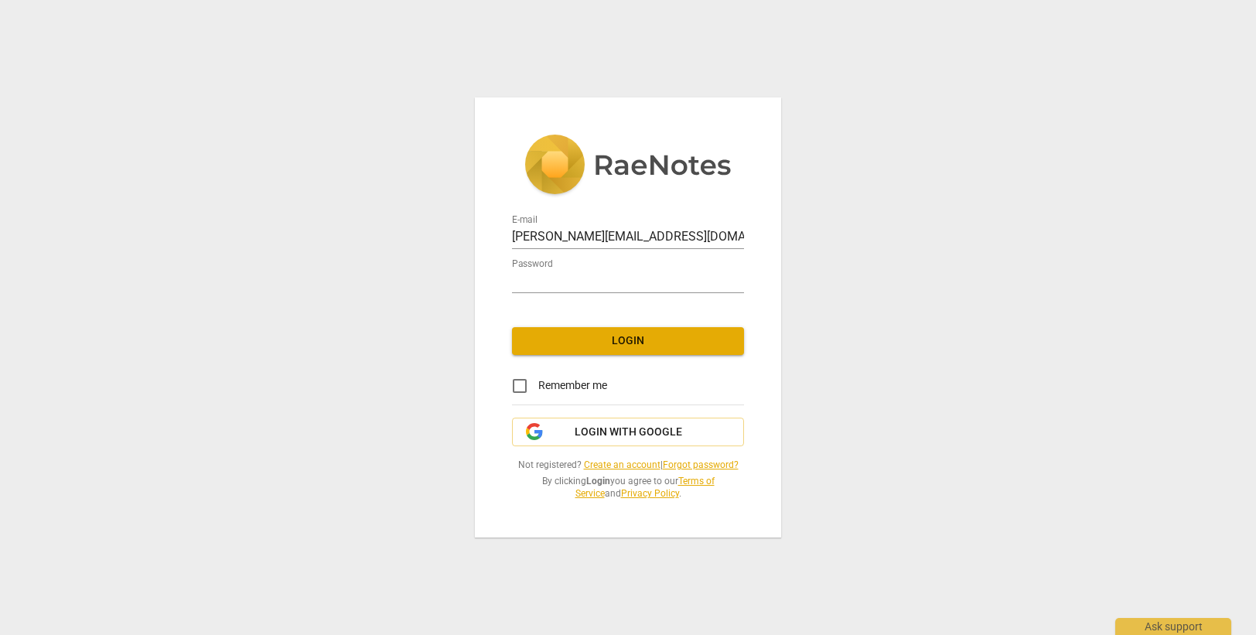
click at [673, 334] on span "Login" at bounding box center [627, 340] width 207 height 15
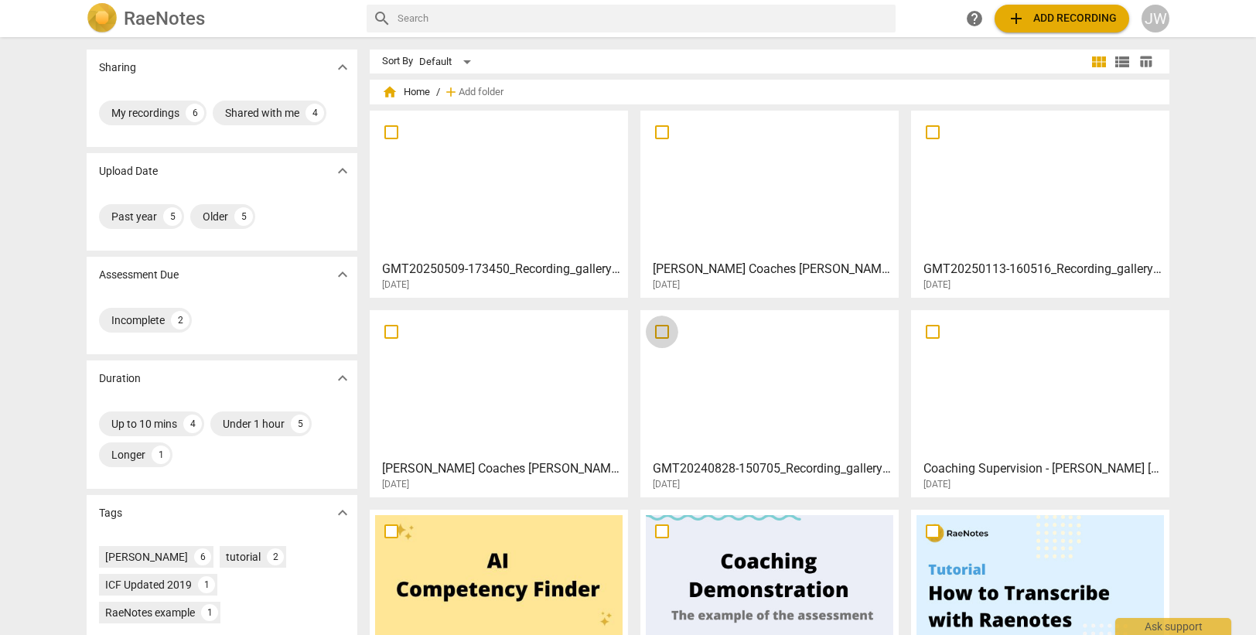
click at [670, 343] on span at bounding box center [662, 331] width 32 height 32
checkbox input "true"
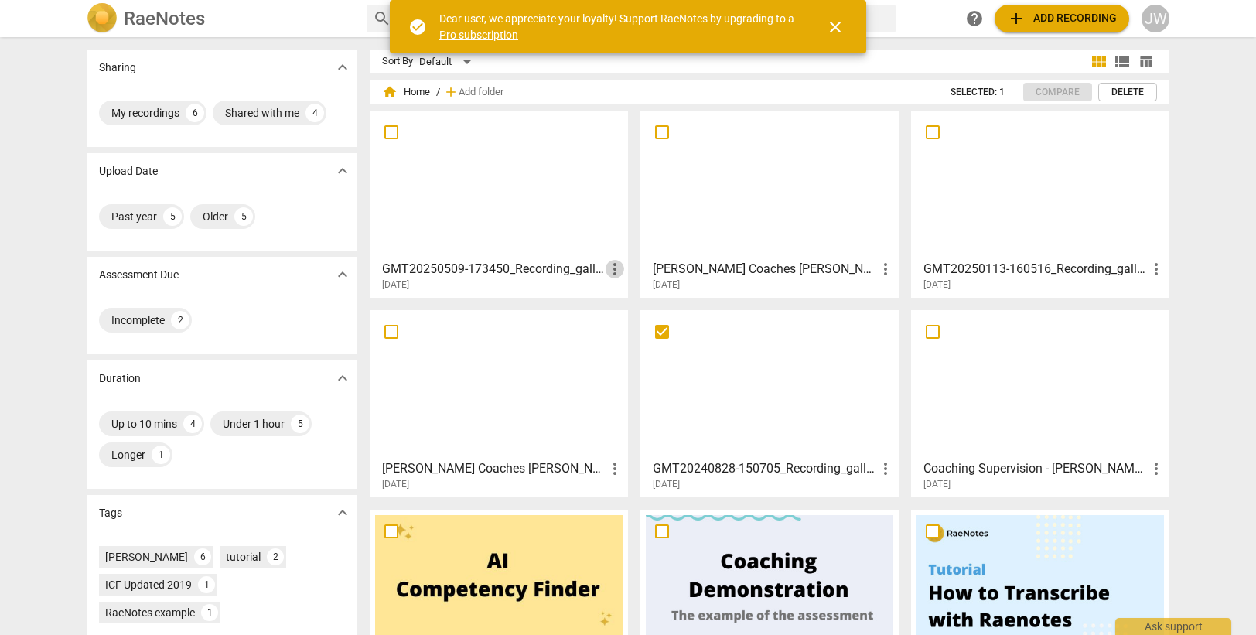
click at [608, 265] on span "more_vert" at bounding box center [614, 269] width 19 height 19
click at [512, 275] on div at bounding box center [628, 317] width 1256 height 635
click at [459, 179] on div at bounding box center [498, 184] width 247 height 137
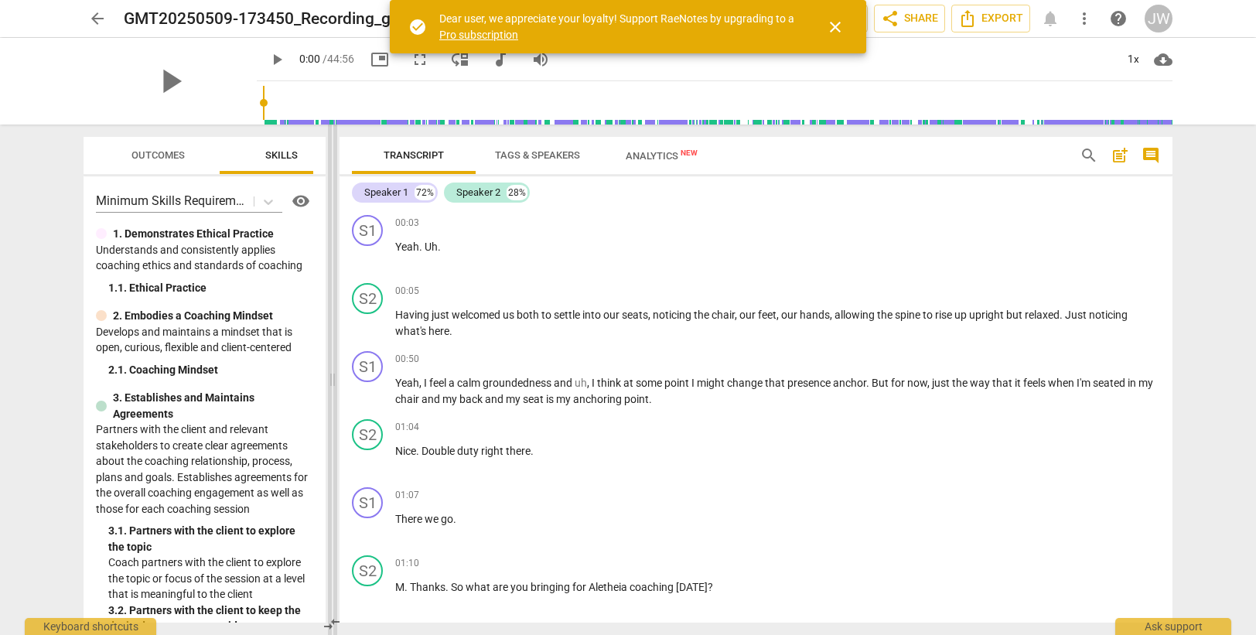
drag, startPoint x: 629, startPoint y: 377, endPoint x: 332, endPoint y: 381, distance: 296.2
click at [332, 381] on span at bounding box center [332, 379] width 9 height 510
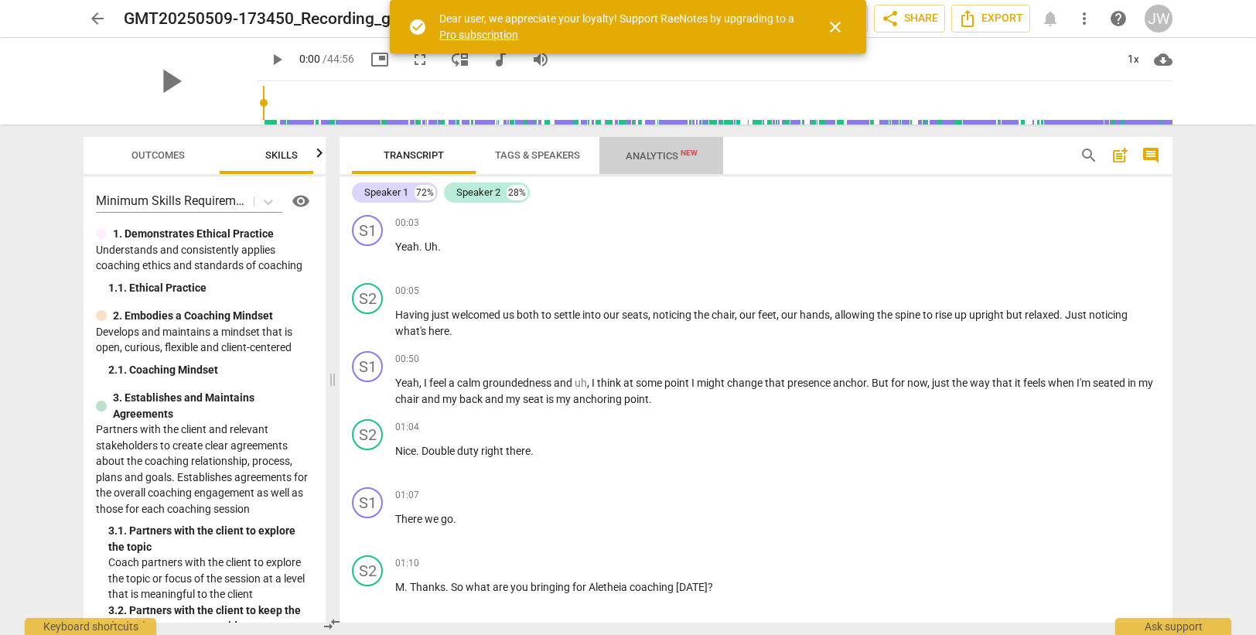
click at [656, 155] on span "Analytics New" at bounding box center [661, 156] width 72 height 12
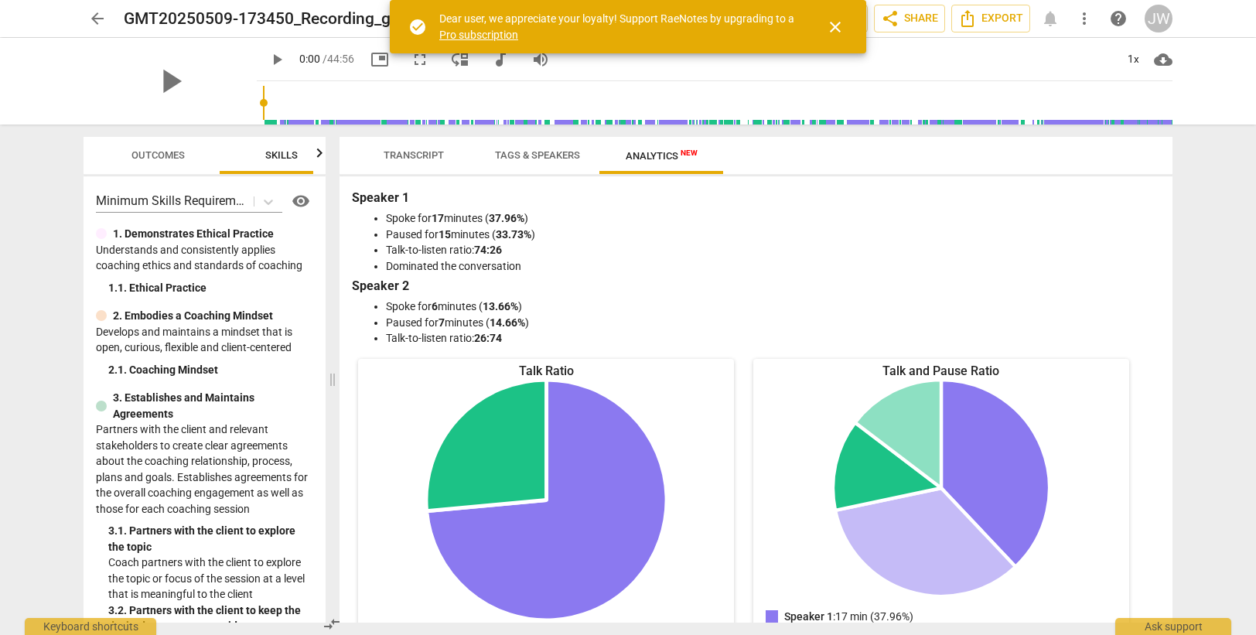
click at [414, 153] on span "Transcript" at bounding box center [413, 155] width 60 height 12
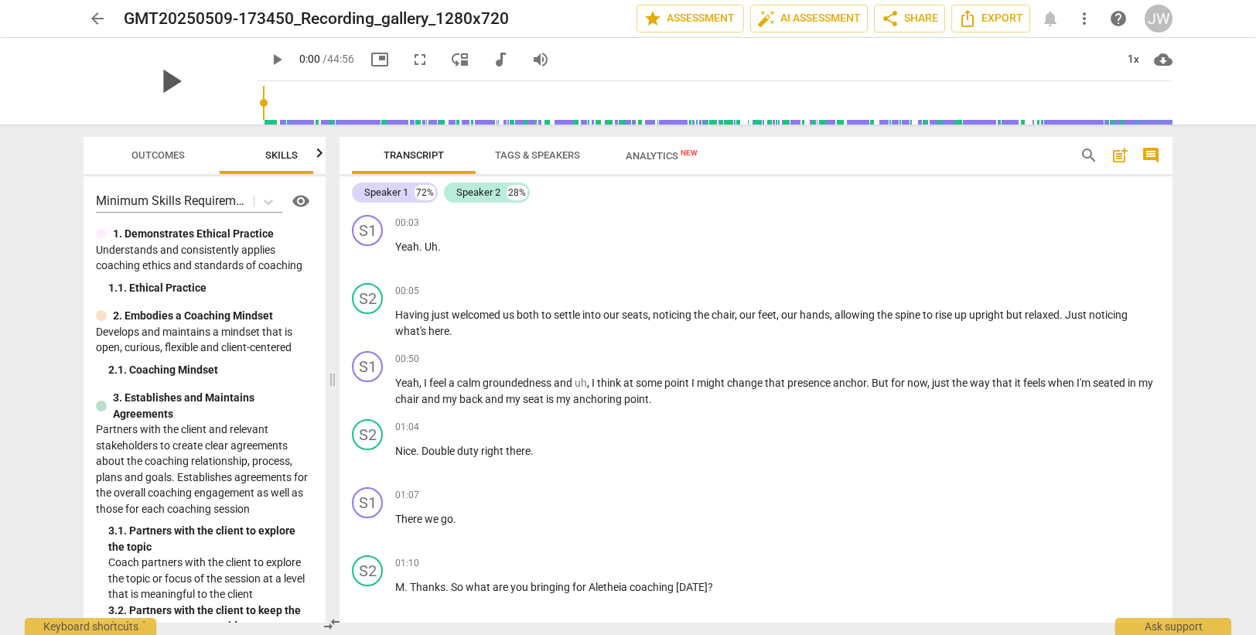
click at [165, 85] on span "play_arrow" at bounding box center [170, 81] width 40 height 40
click at [435, 313] on span "just" at bounding box center [441, 314] width 20 height 12
type input "12"
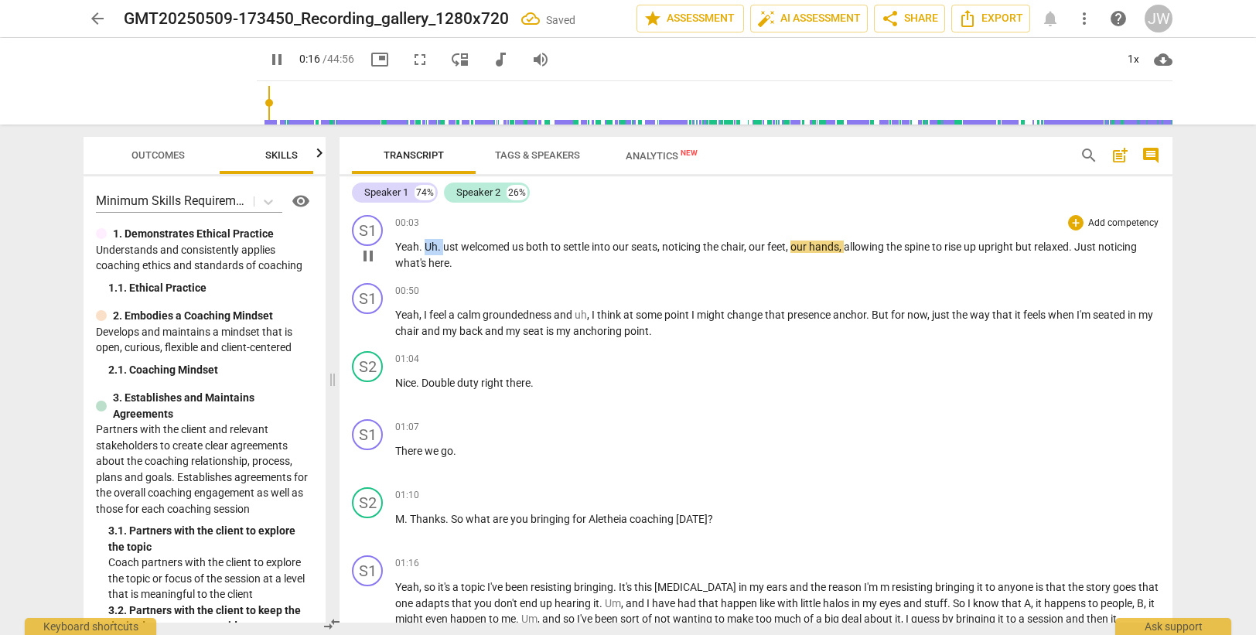
drag, startPoint x: 444, startPoint y: 248, endPoint x: 427, endPoint y: 251, distance: 17.2
click at [427, 251] on p "Yeah . Uh . ust welcomed us both to settle into our seats , noticing the chair …" at bounding box center [777, 255] width 765 height 32
type input "18"
drag, startPoint x: 254, startPoint y: 103, endPoint x: 237, endPoint y: 104, distance: 17.0
click at [263, 104] on input "range" at bounding box center [717, 102] width 909 height 49
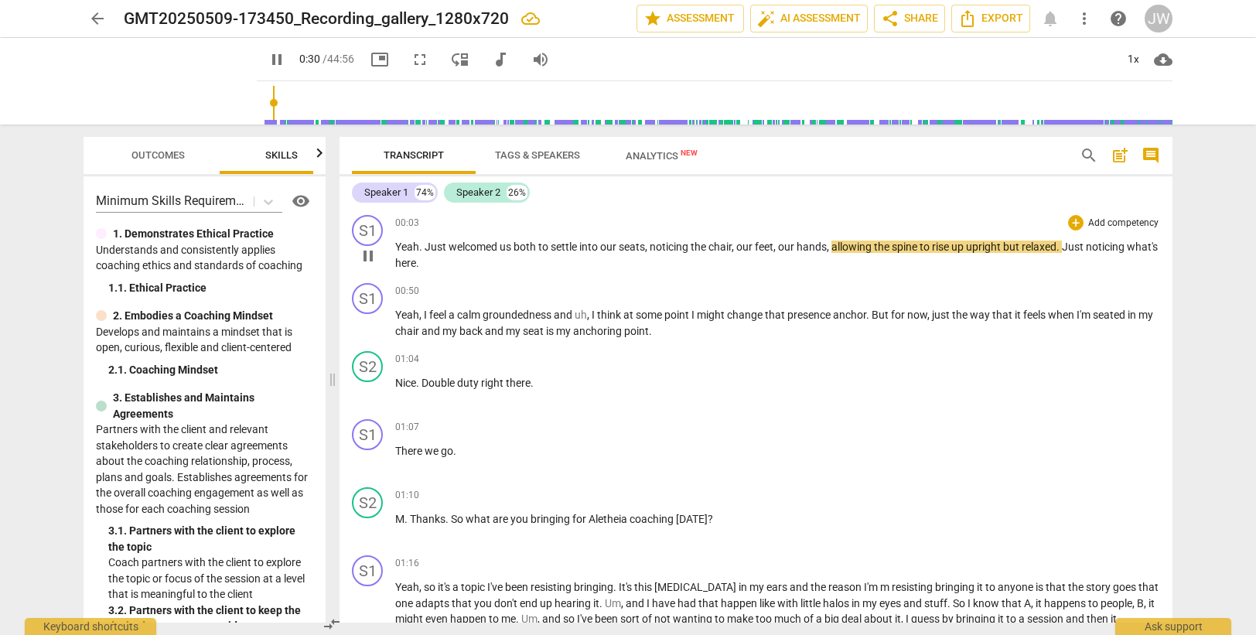
click at [966, 246] on span "up" at bounding box center [958, 246] width 15 height 12
type input "32"
click at [365, 233] on div "S1" at bounding box center [367, 230] width 31 height 31
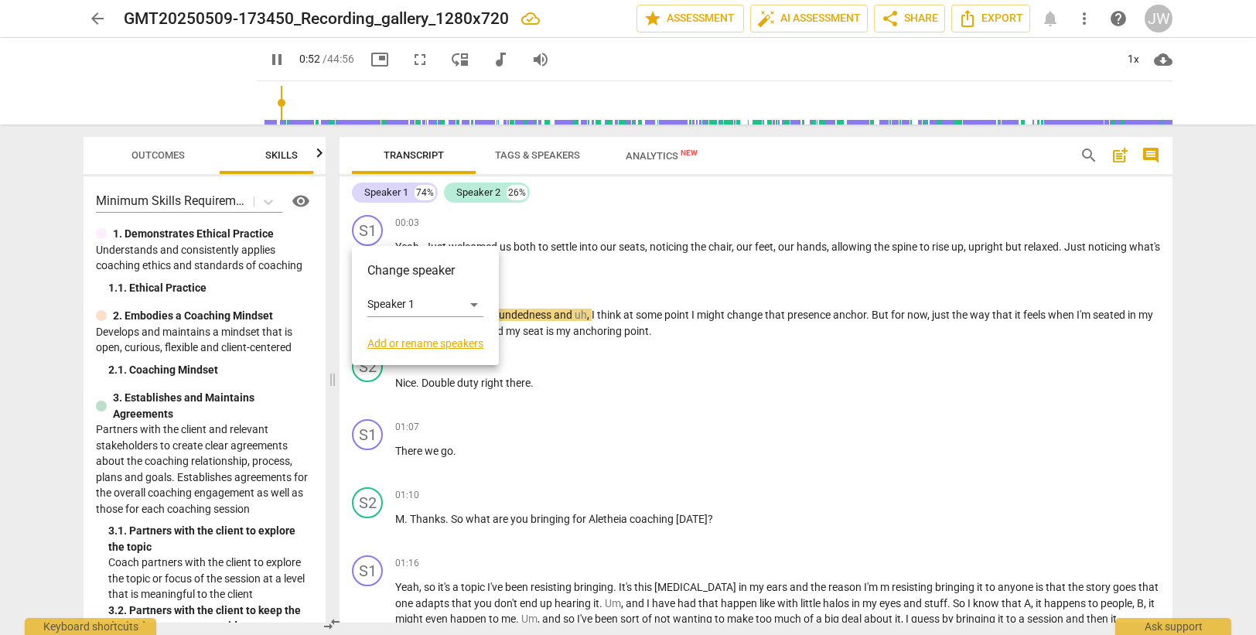
click at [421, 342] on link "Add or rename speakers" at bounding box center [425, 343] width 116 height 12
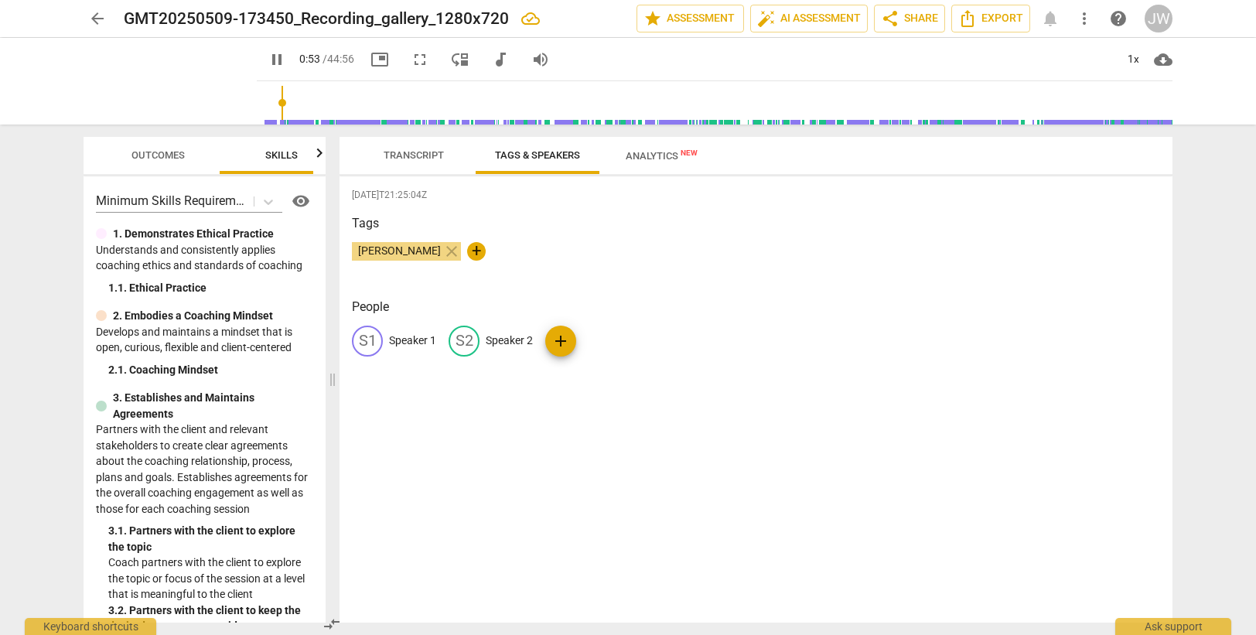
click at [407, 339] on p "Speaker 1" at bounding box center [412, 340] width 47 height 16
type input "55"
type input "C"
type input "56"
type input "Coac"
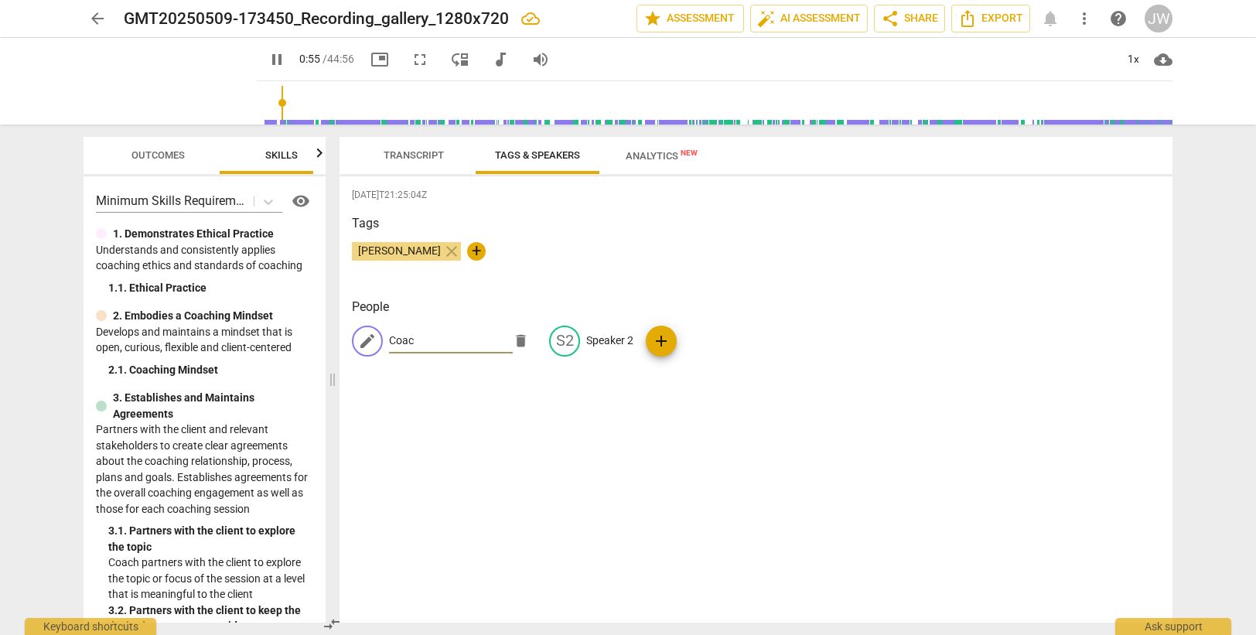
type input "56"
type input "Coach"
type input "57"
type input "Coach"
click at [589, 339] on p "Speaker 2" at bounding box center [609, 340] width 47 height 16
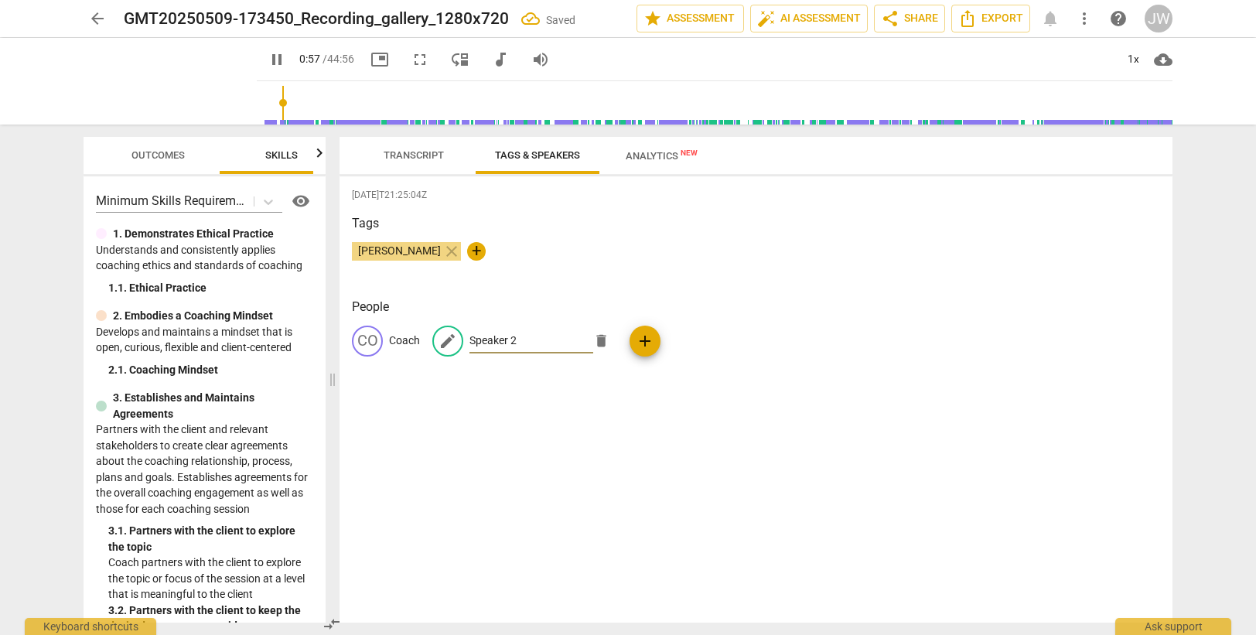
type input "58"
type input "Cl"
type input "59"
type input "Clie"
type input "59"
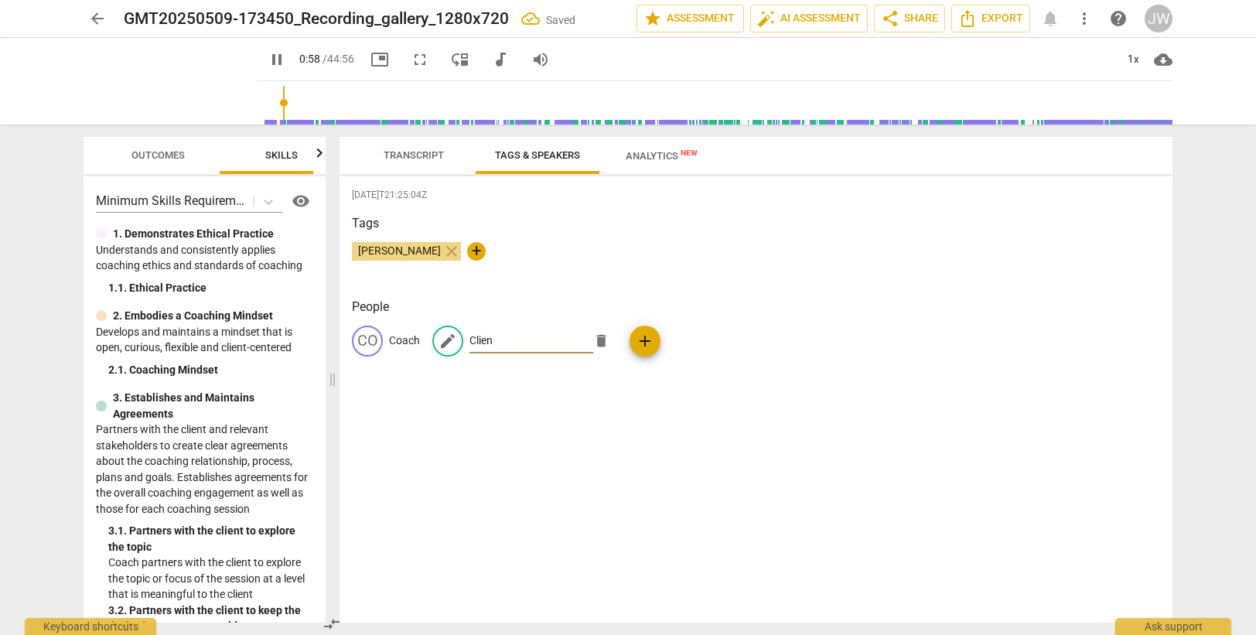
type input "Client"
type input "60"
type input "Client"
click at [612, 411] on div "[DATE]T21:25:04Z Tags [PERSON_NAME] close + People CO Coach edit Client delete …" at bounding box center [755, 399] width 833 height 446
click at [414, 155] on span "Transcript" at bounding box center [413, 155] width 60 height 12
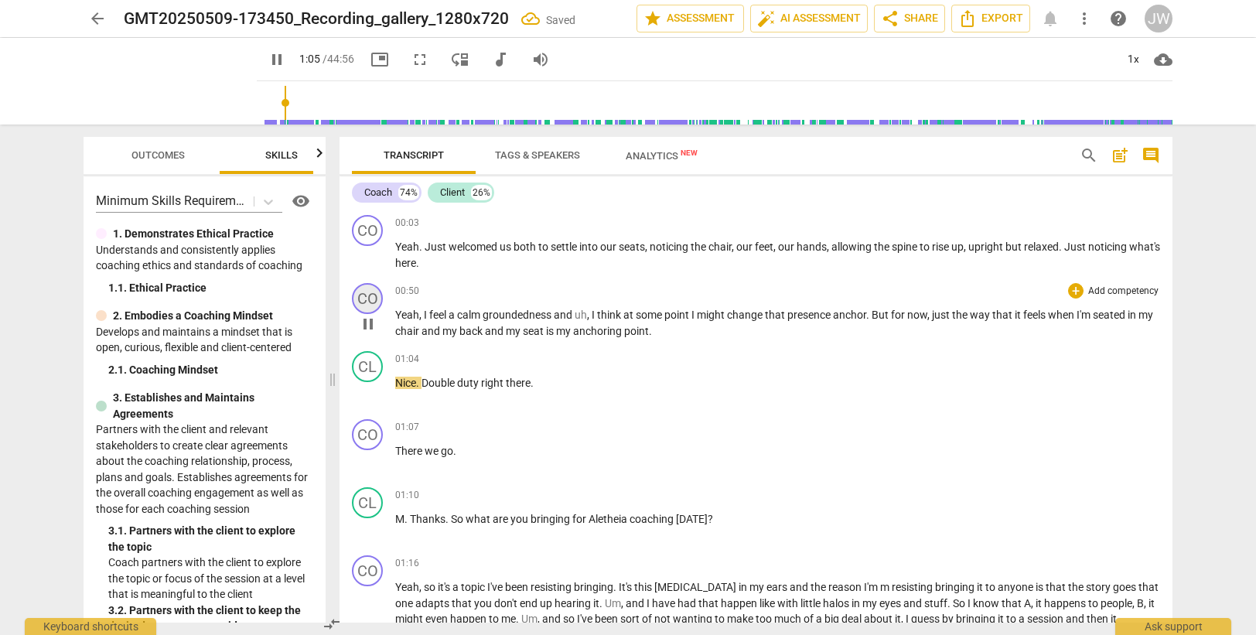
click at [372, 302] on div "CO" at bounding box center [367, 298] width 31 height 31
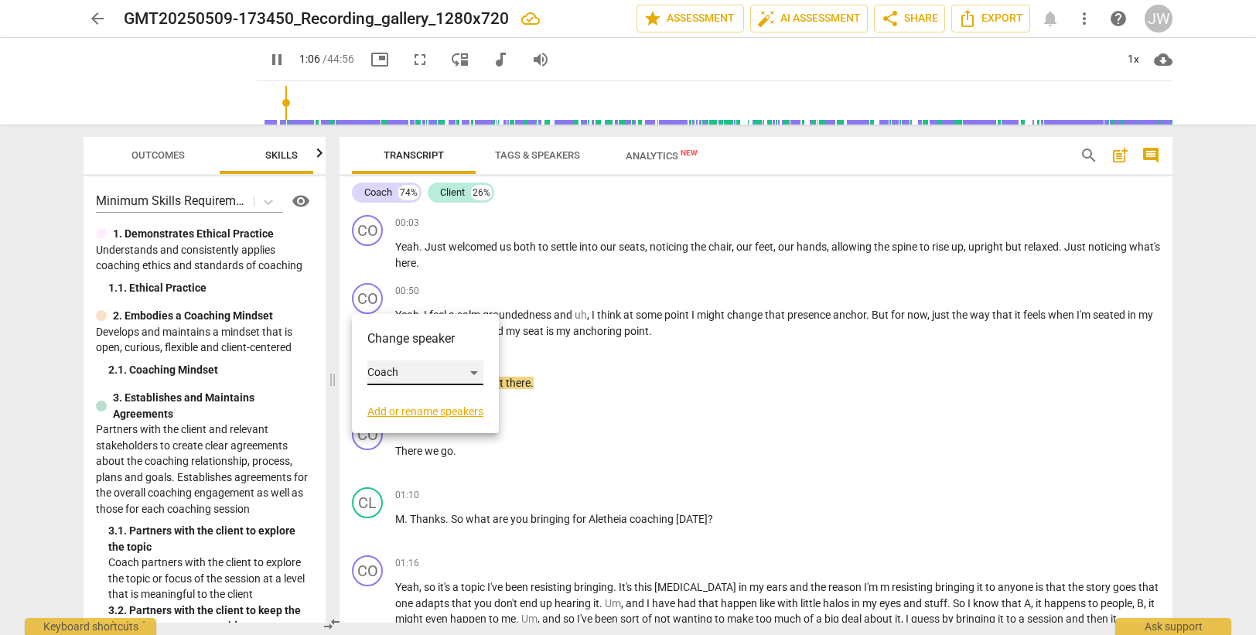
click at [394, 378] on div "Coach" at bounding box center [425, 372] width 116 height 25
click at [392, 402] on li "Client" at bounding box center [426, 401] width 118 height 29
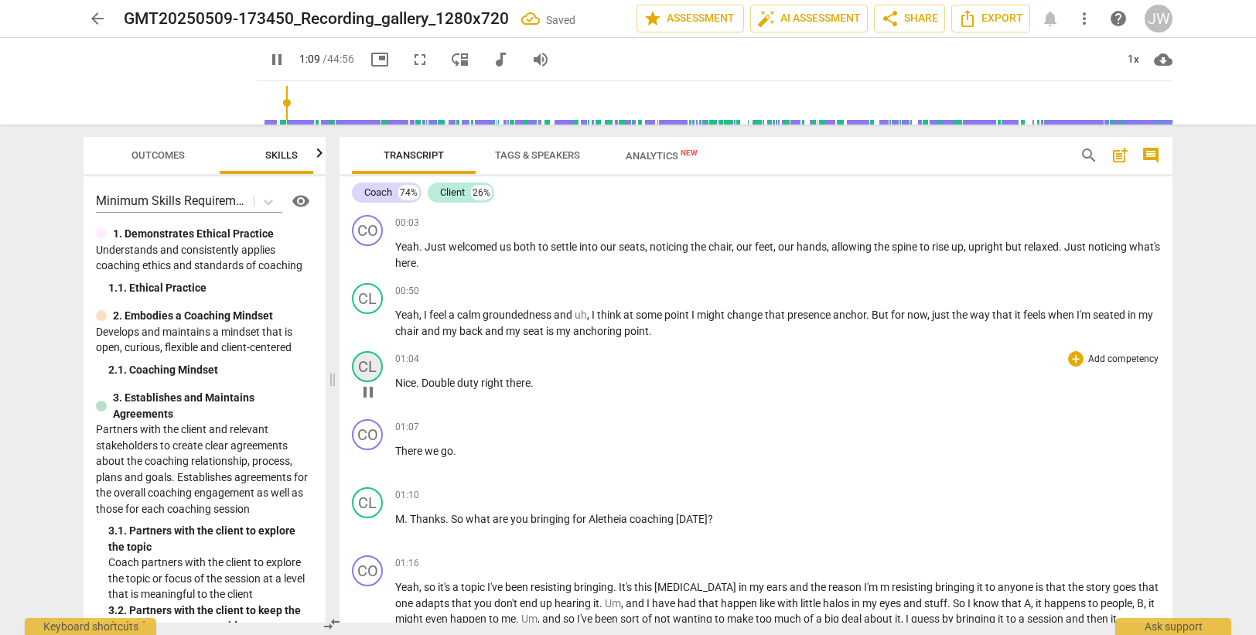
click at [360, 366] on div "CL" at bounding box center [367, 366] width 31 height 31
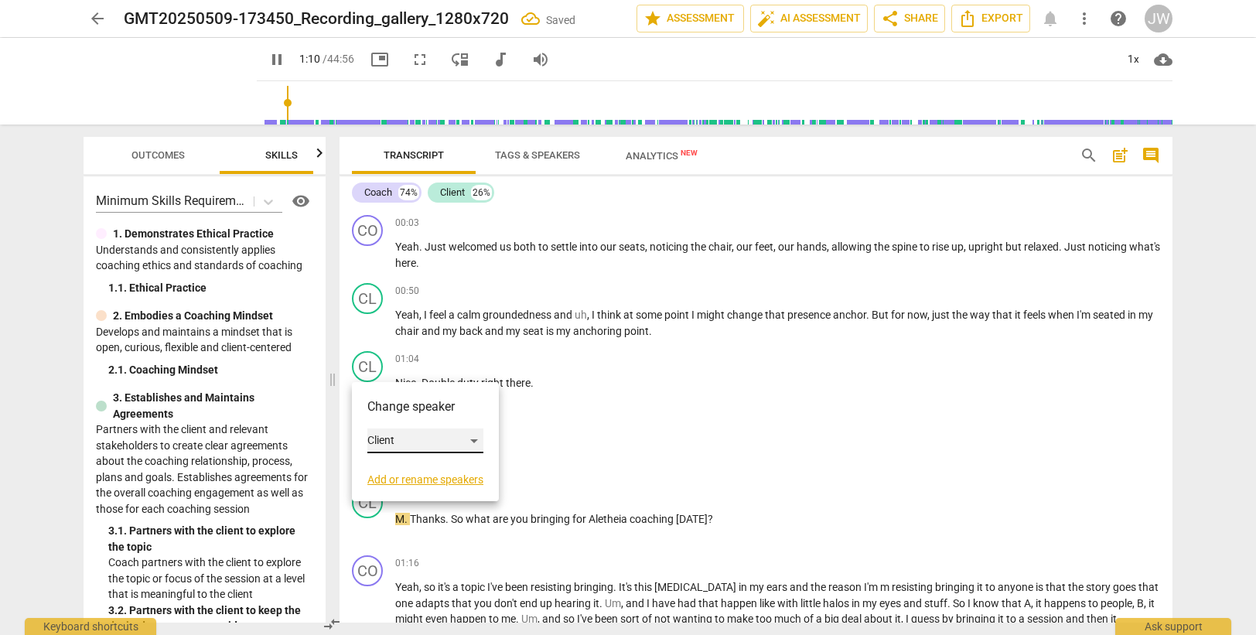
click at [385, 441] on div "Client" at bounding box center [425, 440] width 116 height 25
click at [389, 401] on li "Coach" at bounding box center [426, 411] width 118 height 29
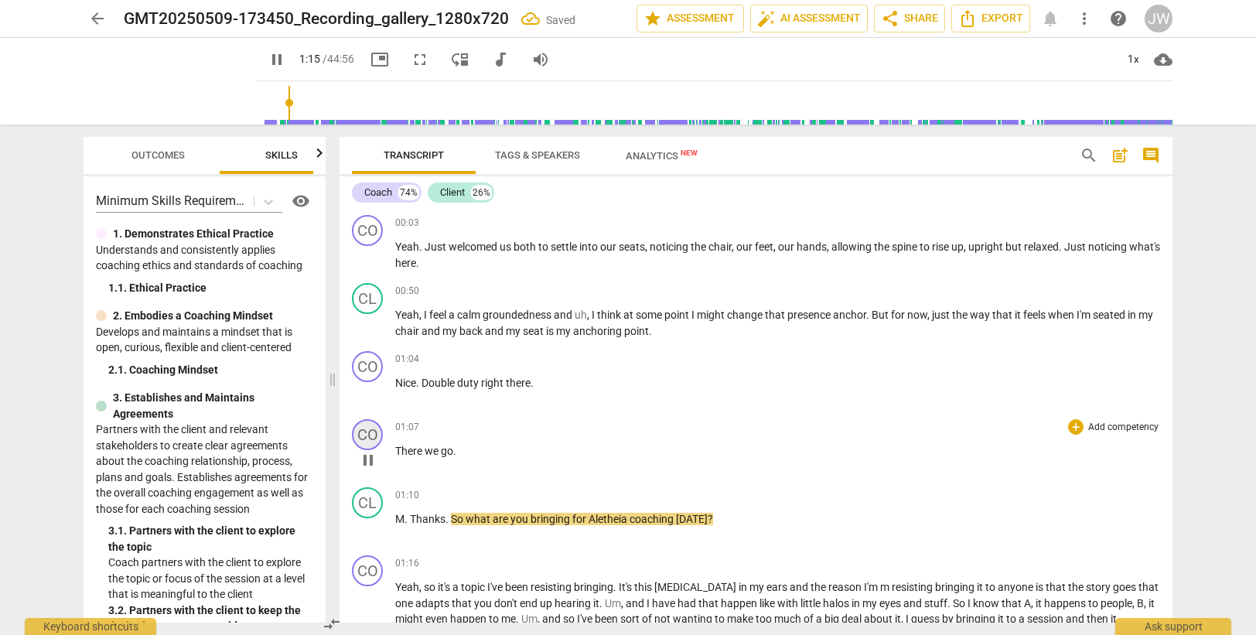
click at [373, 439] on div "CO" at bounding box center [367, 434] width 31 height 31
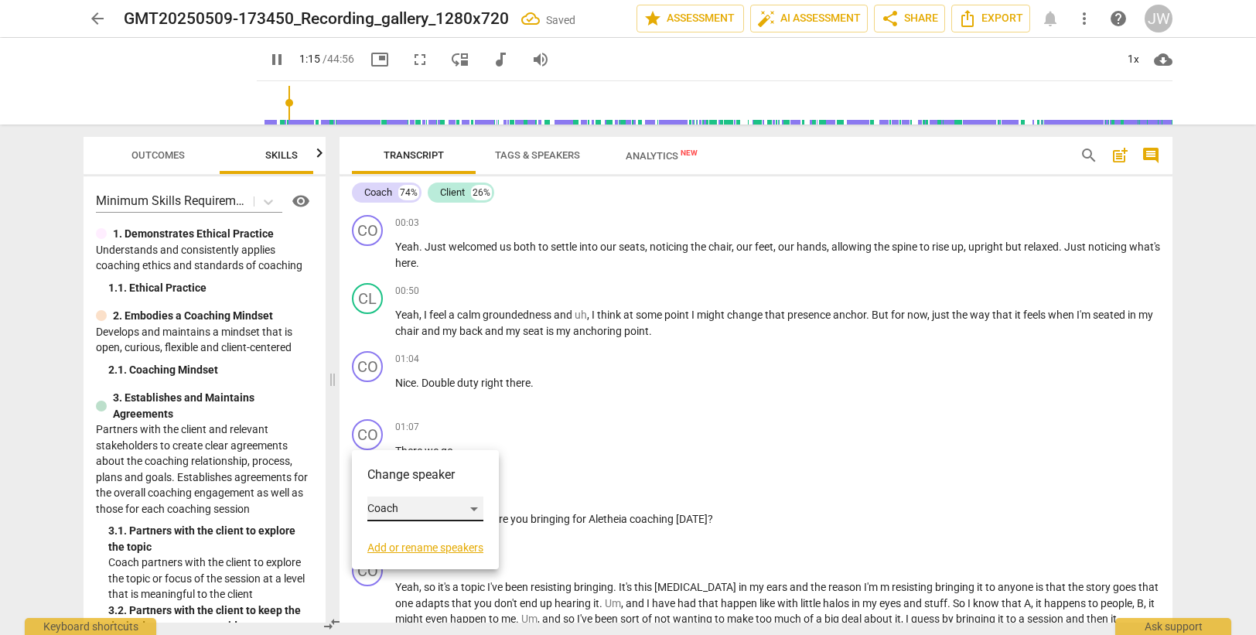
click at [398, 506] on div "Coach" at bounding box center [425, 508] width 116 height 25
click at [397, 533] on li "Client" at bounding box center [426, 537] width 118 height 29
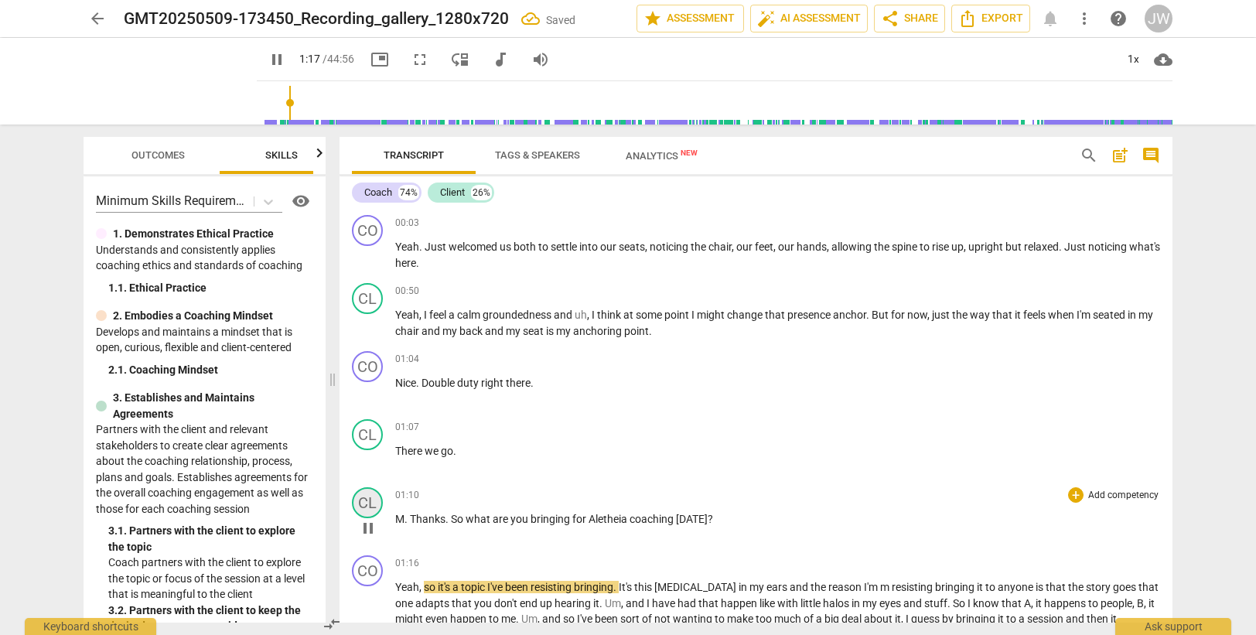
click at [366, 499] on div "CL" at bounding box center [367, 502] width 31 height 31
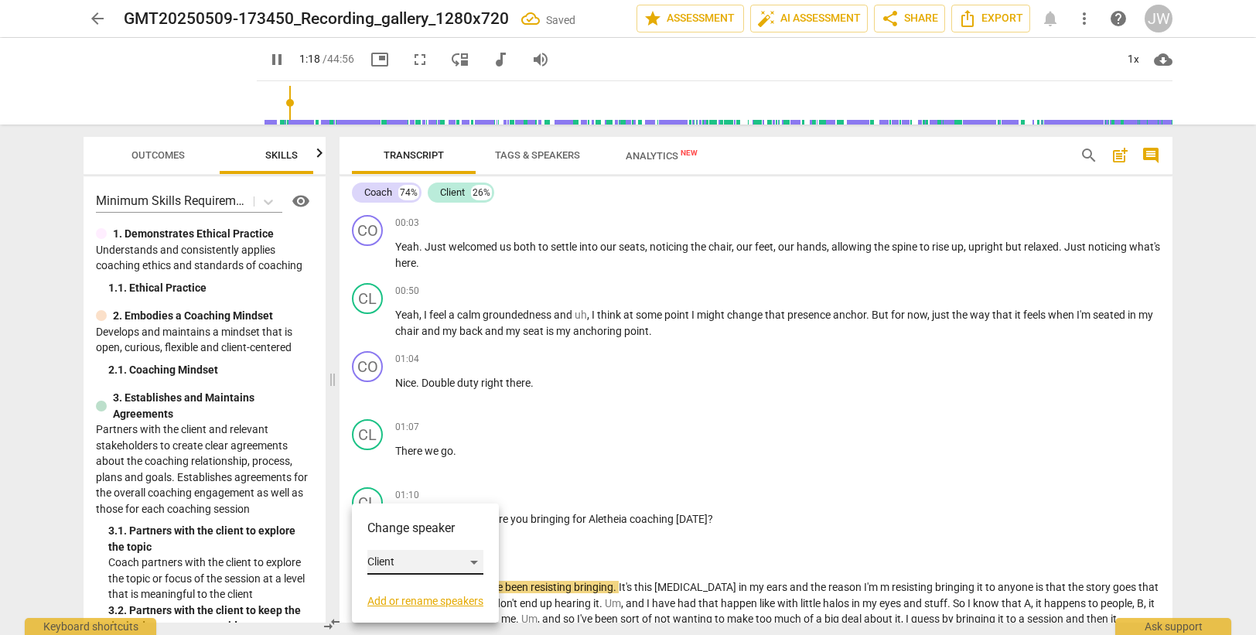
click at [385, 557] on div "Client" at bounding box center [425, 562] width 116 height 25
click at [391, 519] on li "Coach" at bounding box center [426, 532] width 118 height 29
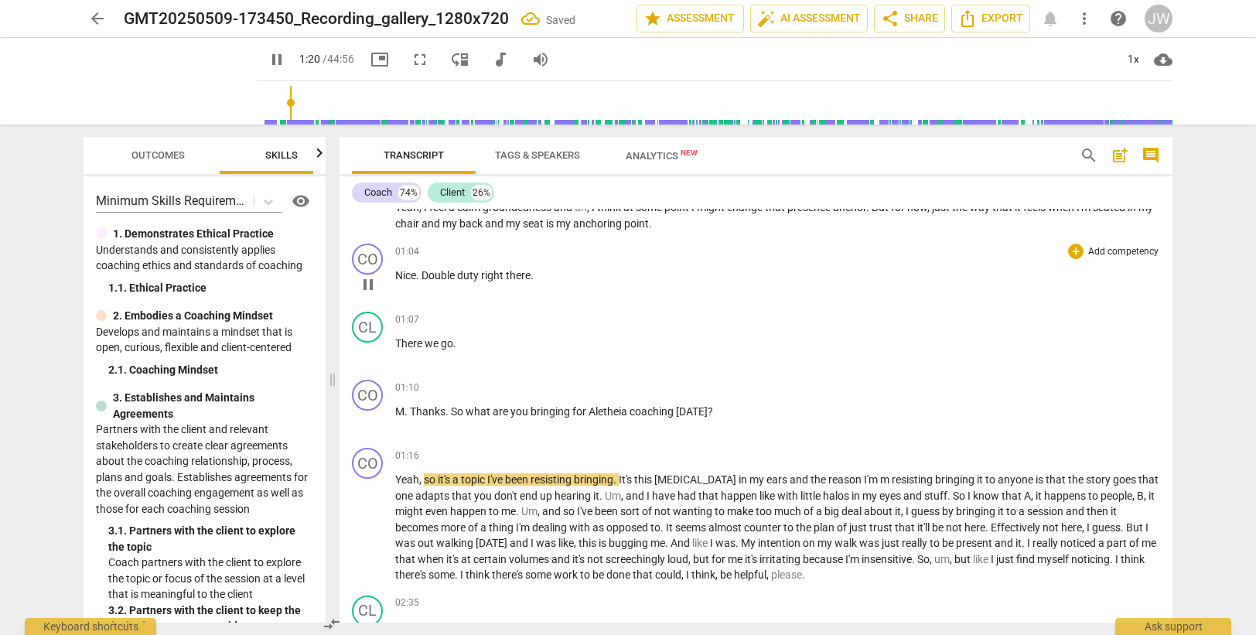
scroll to position [155, 0]
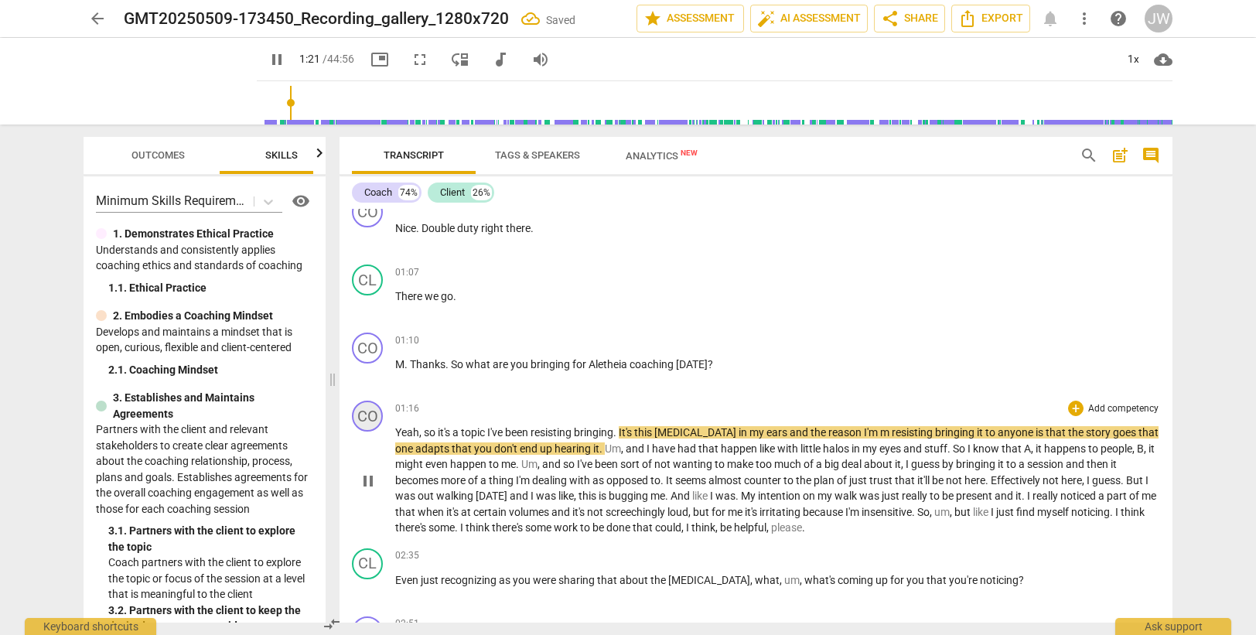
click at [365, 418] on div "CO" at bounding box center [367, 416] width 31 height 31
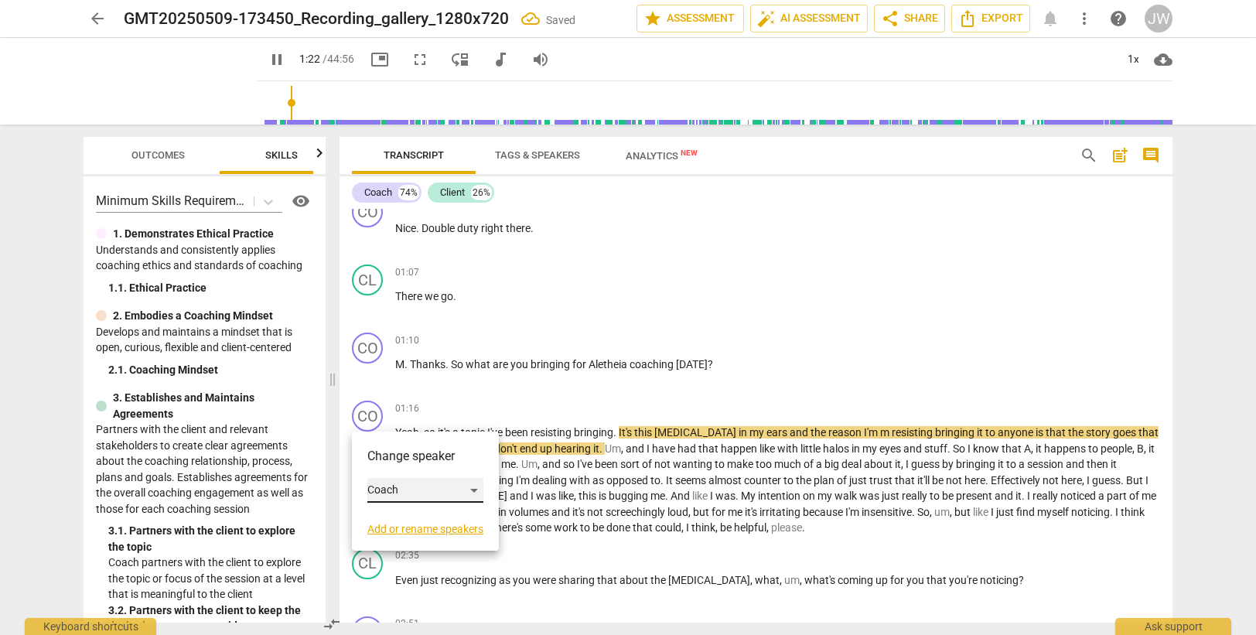
click at [386, 492] on div "Coach" at bounding box center [425, 490] width 116 height 25
click at [388, 519] on li "Client" at bounding box center [426, 519] width 118 height 29
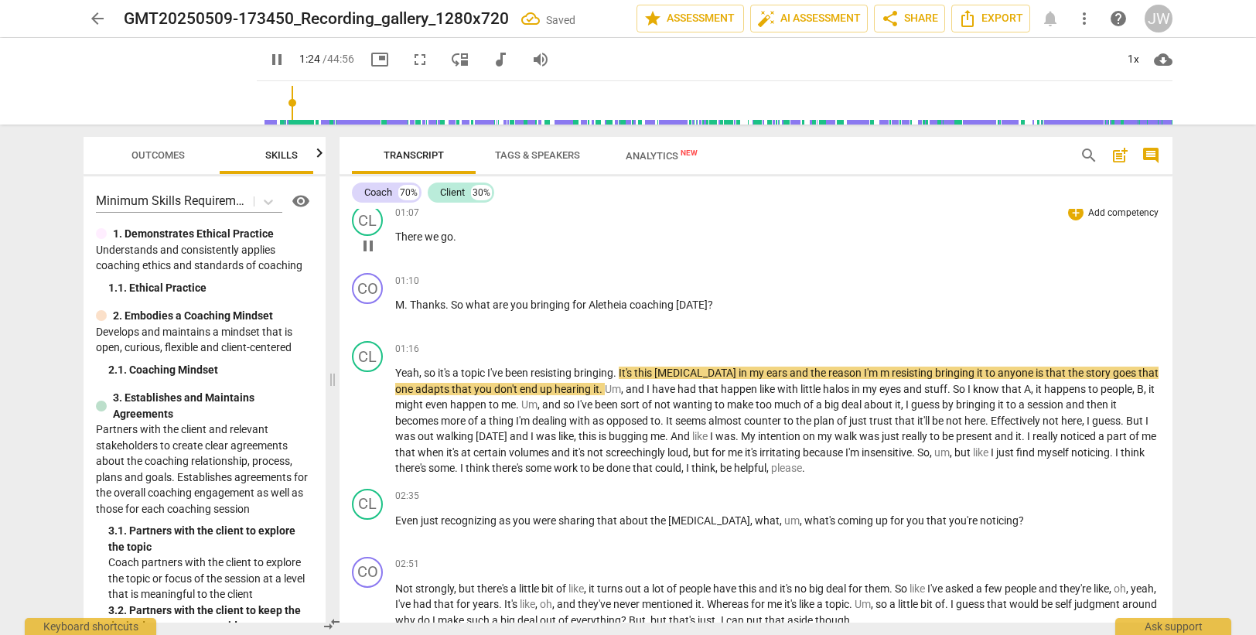
scroll to position [232, 0]
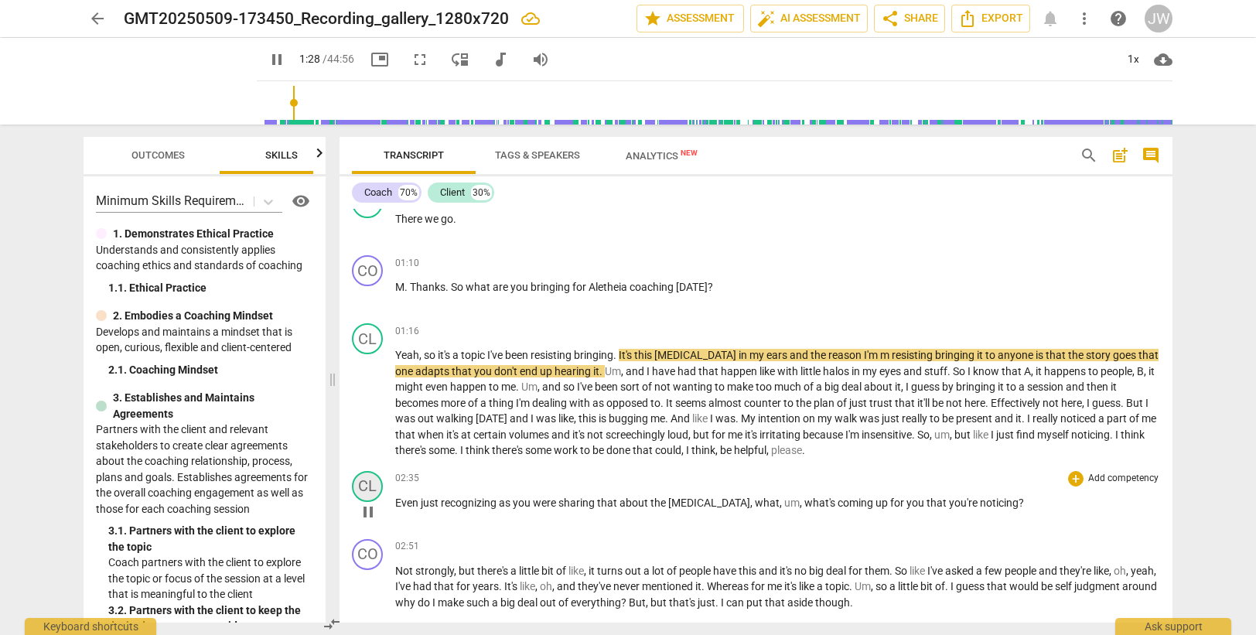
click at [370, 484] on div "CL" at bounding box center [367, 486] width 31 height 31
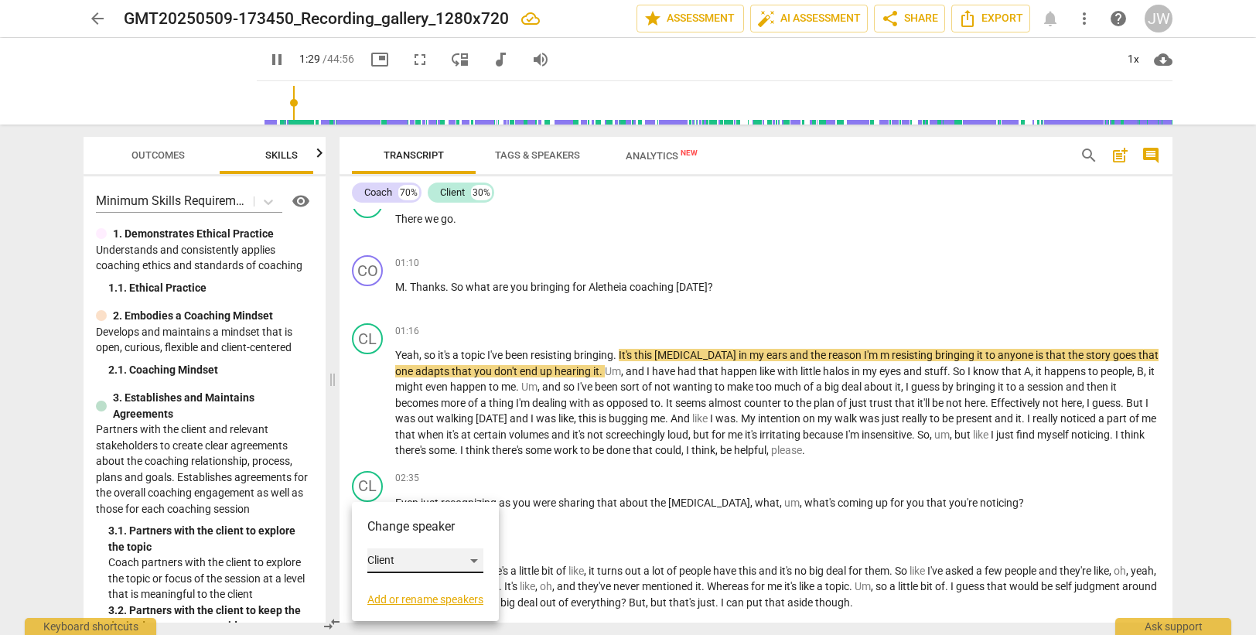
click at [397, 564] on div "Client" at bounding box center [425, 560] width 116 height 25
click at [397, 529] on li "Coach" at bounding box center [426, 530] width 118 height 29
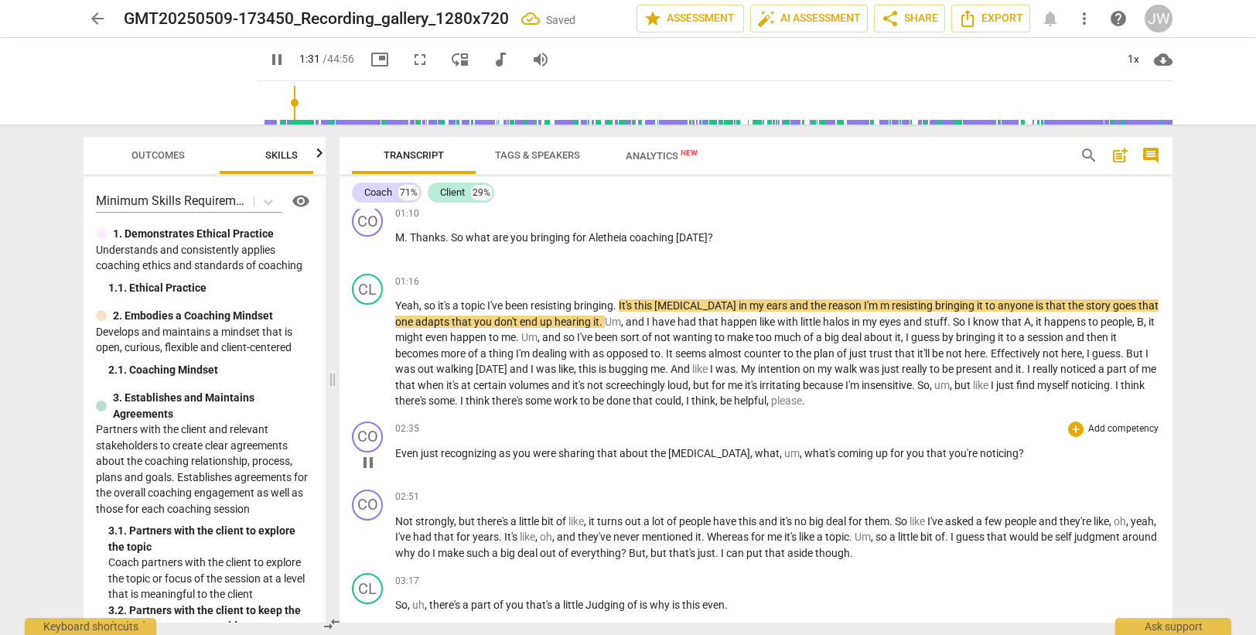
scroll to position [309, 0]
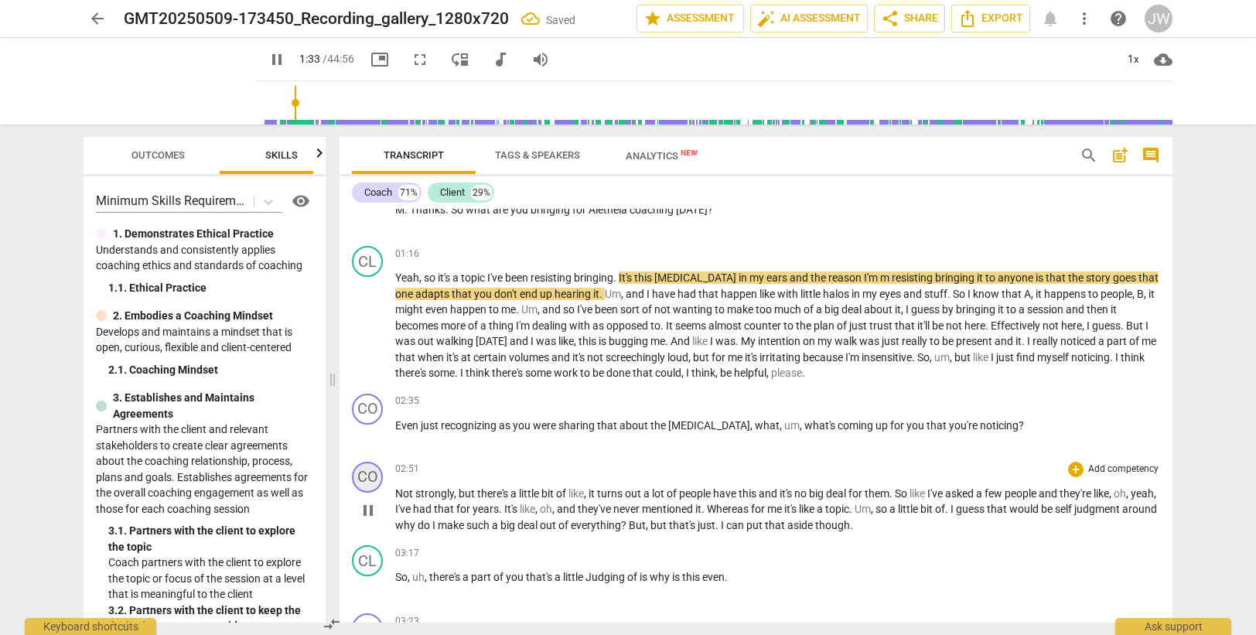
click at [373, 475] on div "CO" at bounding box center [367, 477] width 31 height 31
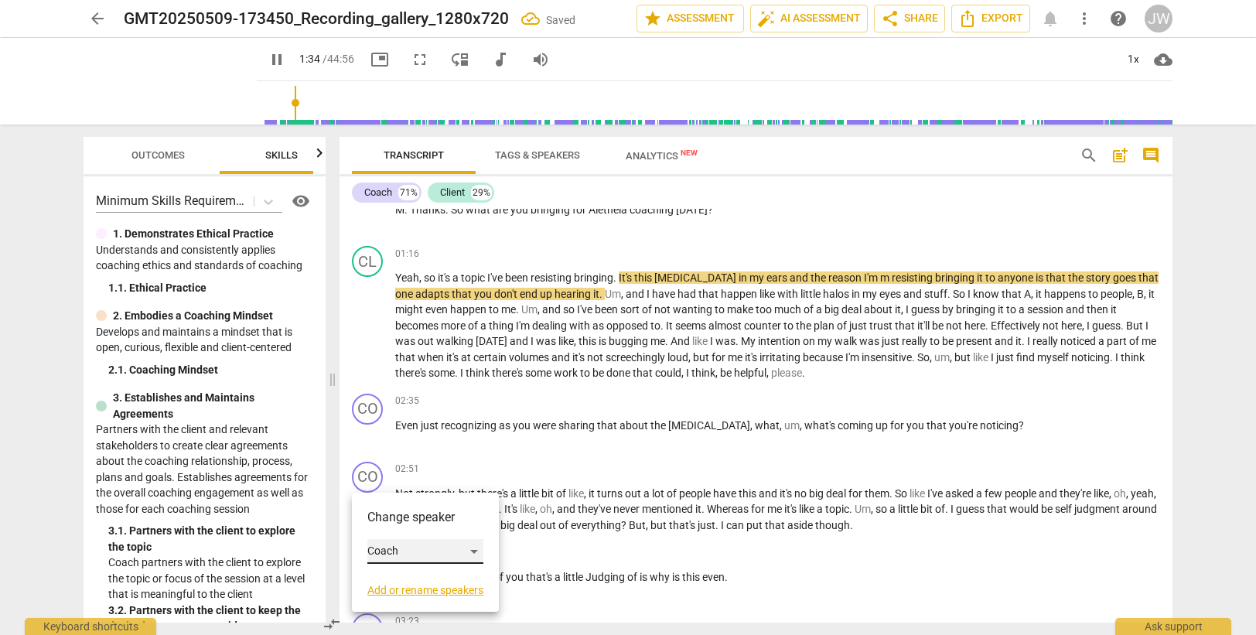
click at [396, 549] on div "Coach" at bounding box center [425, 551] width 116 height 25
click at [396, 577] on li "Client" at bounding box center [426, 580] width 118 height 29
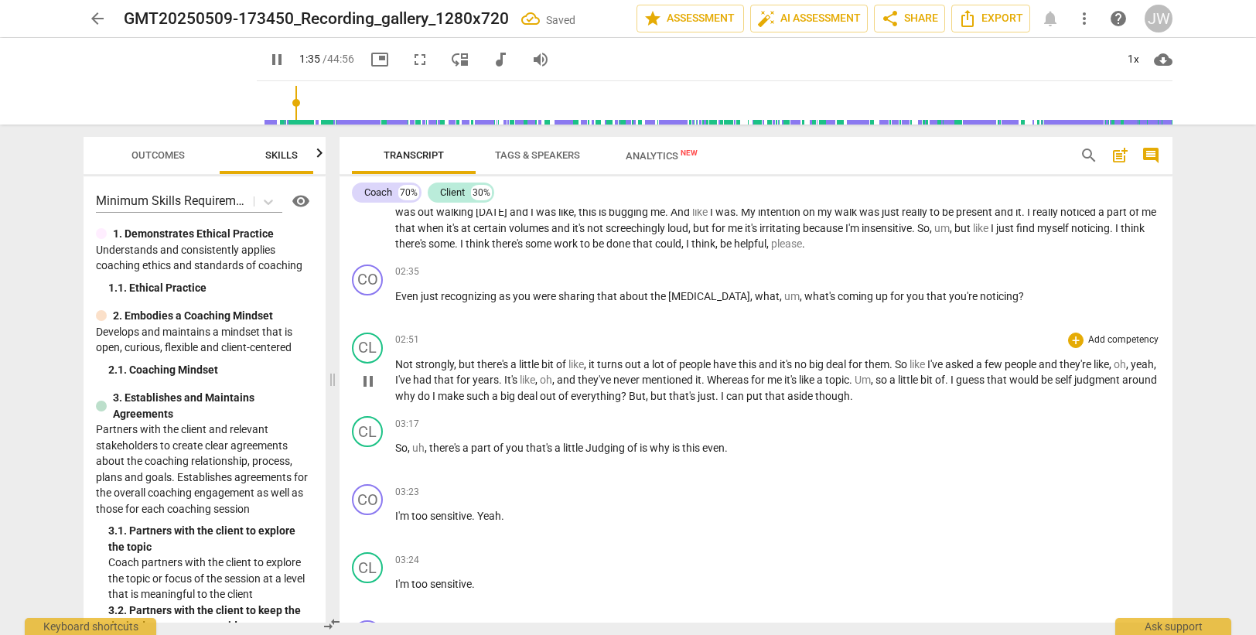
scroll to position [464, 0]
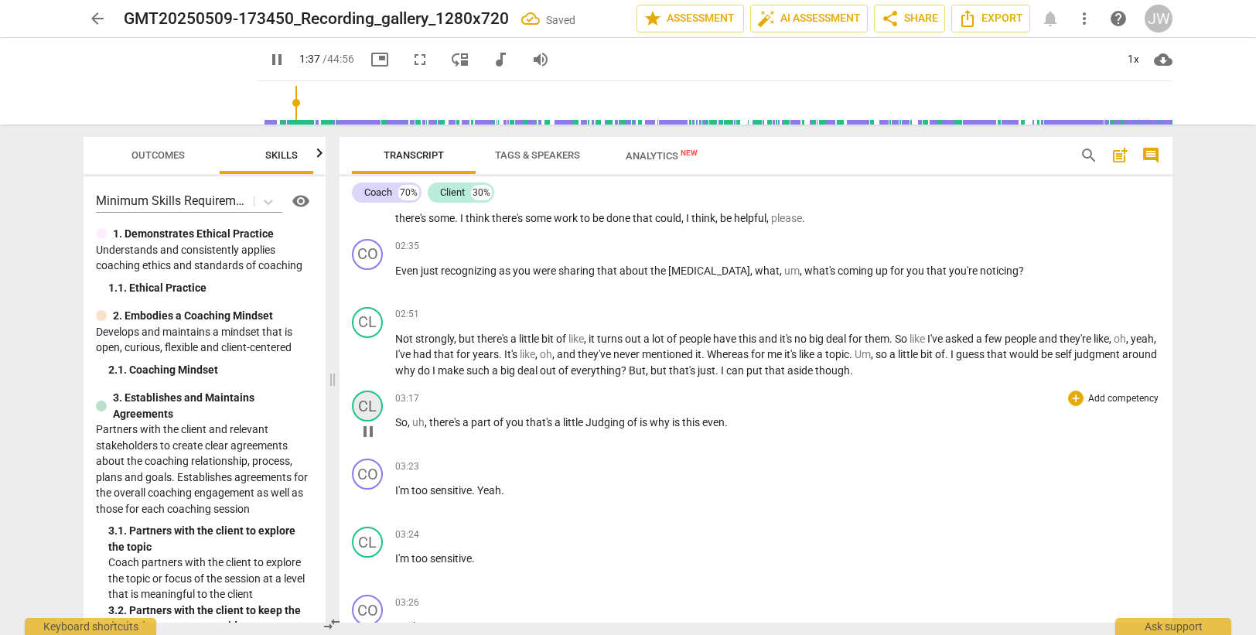
click at [378, 403] on div "CL" at bounding box center [367, 405] width 31 height 31
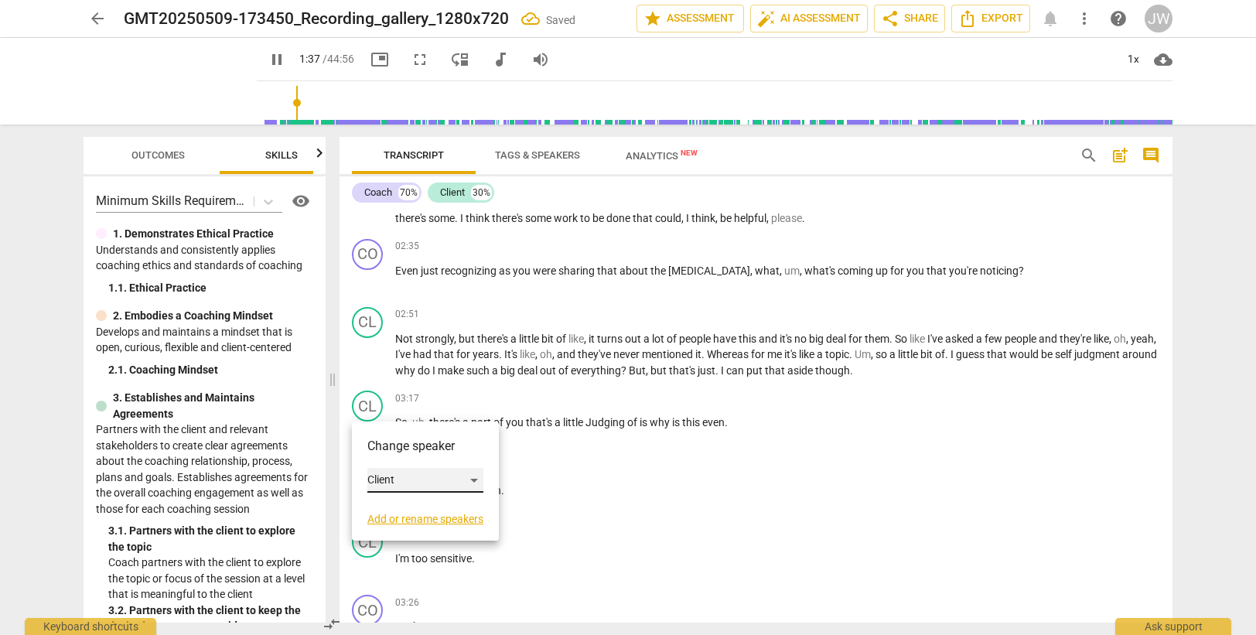
click at [391, 479] on div "Client" at bounding box center [425, 480] width 116 height 25
click at [394, 445] on li "Coach" at bounding box center [426, 450] width 118 height 29
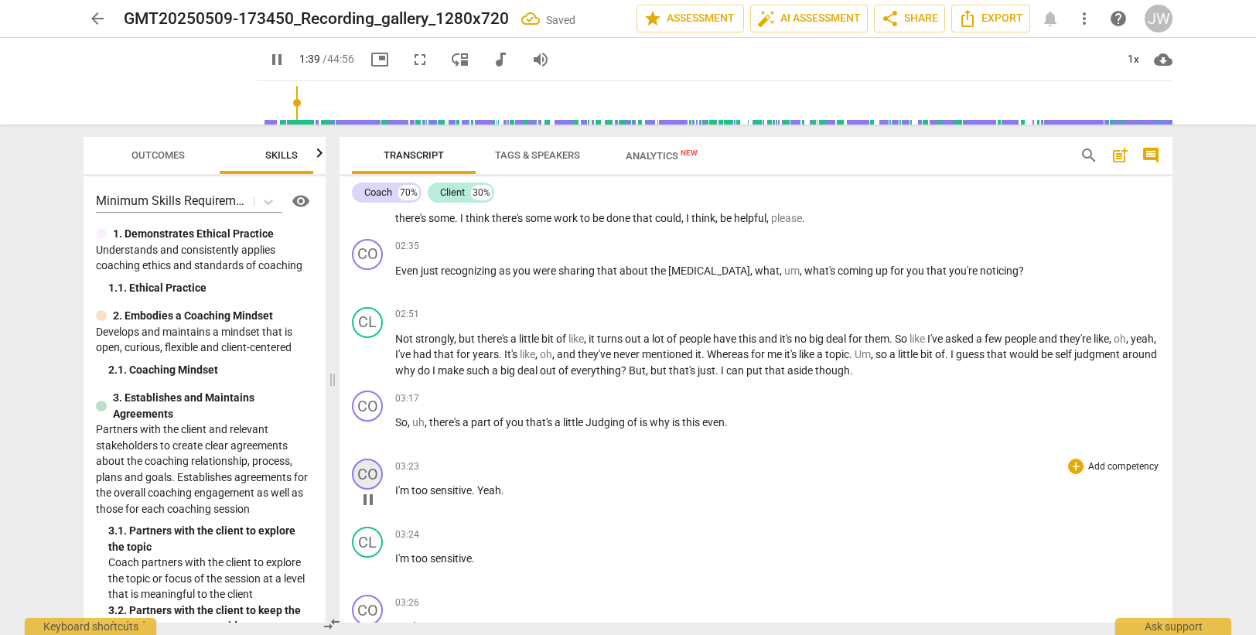
click at [365, 477] on div "CO" at bounding box center [367, 473] width 31 height 31
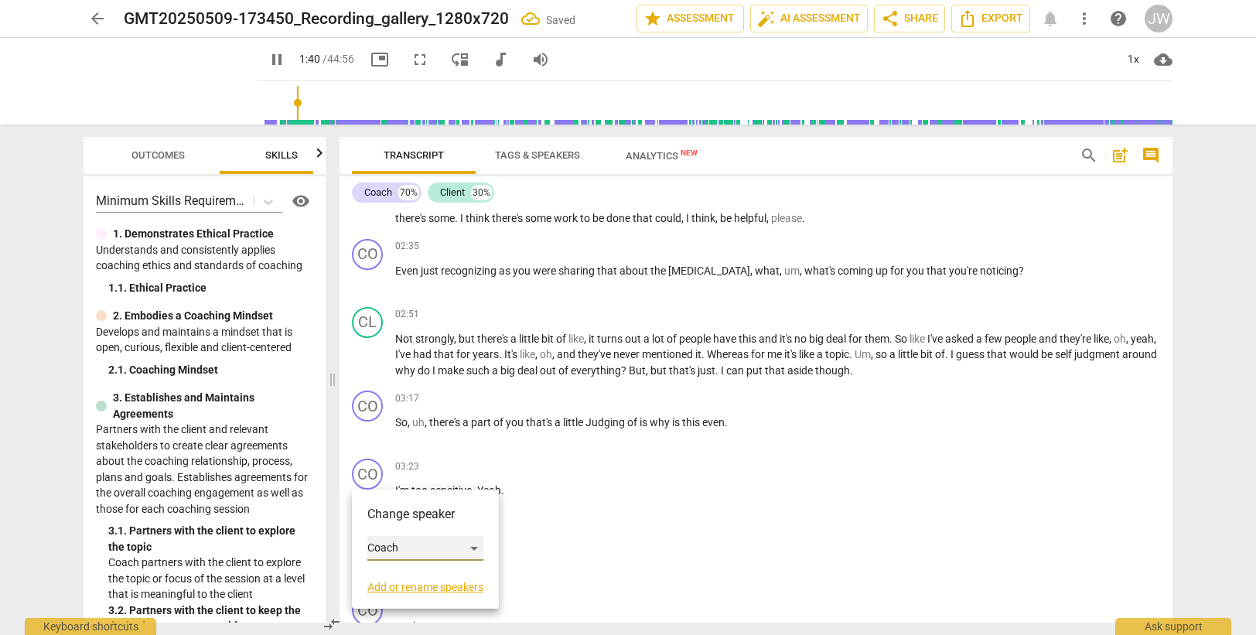
click at [390, 552] on div "Coach" at bounding box center [425, 548] width 116 height 25
click at [390, 574] on li "Client" at bounding box center [426, 577] width 118 height 29
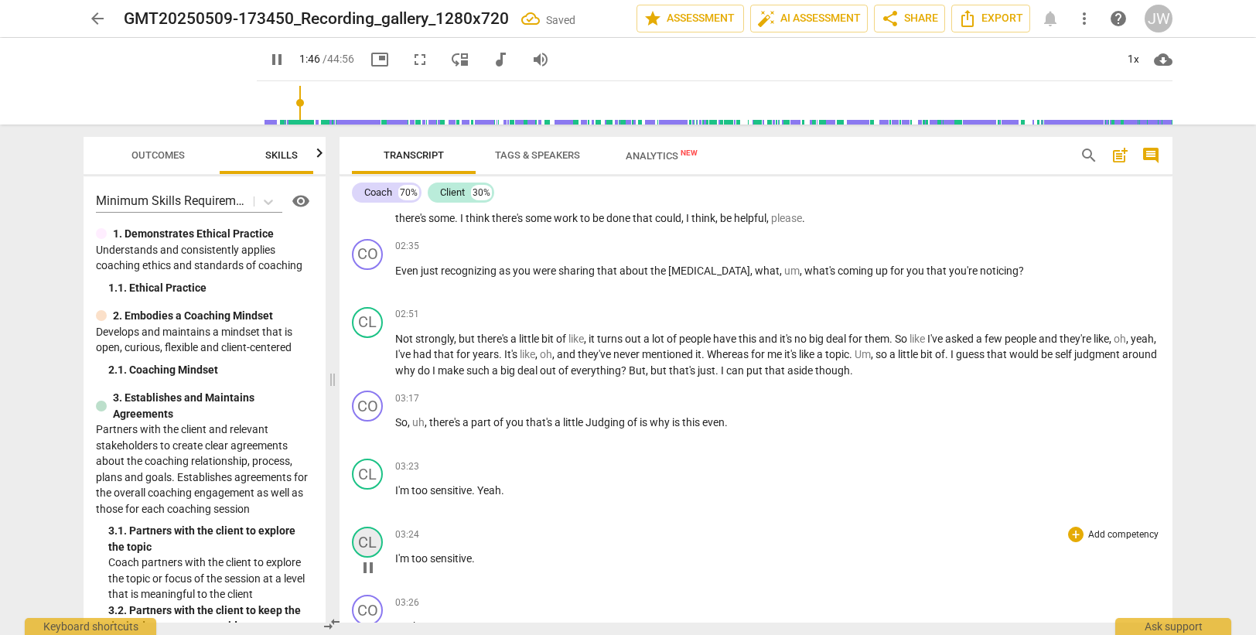
click at [366, 542] on div "CL" at bounding box center [367, 542] width 31 height 31
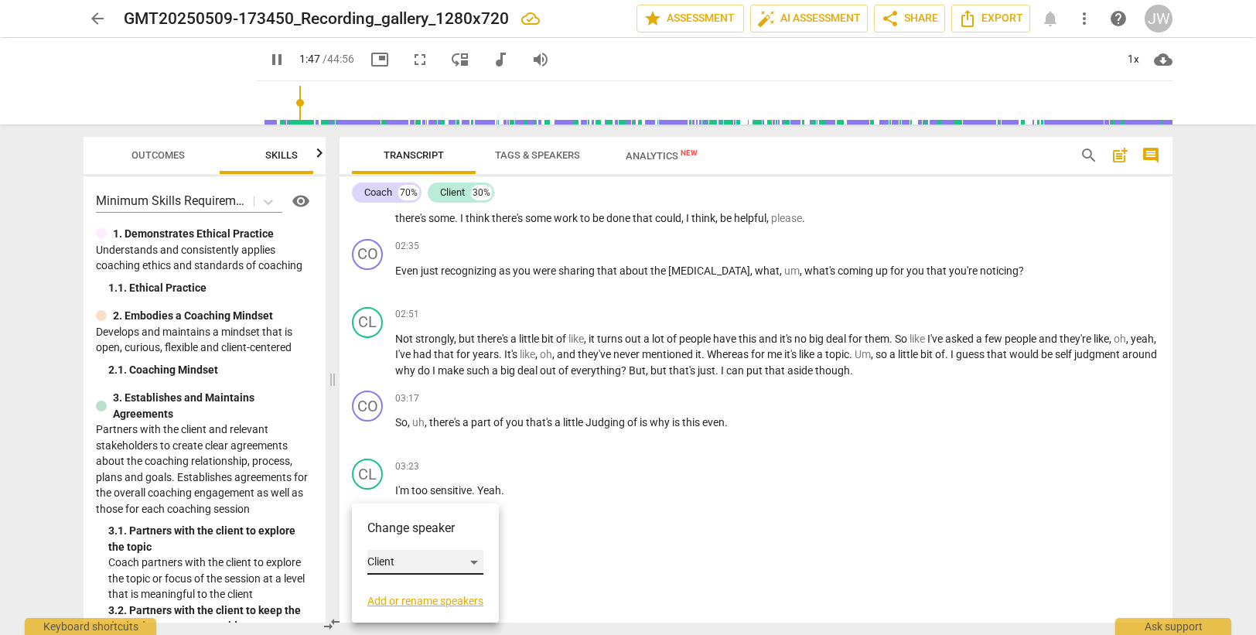
click at [388, 567] on div "Client" at bounding box center [425, 562] width 116 height 25
click at [387, 537] on li "Coach" at bounding box center [426, 532] width 118 height 29
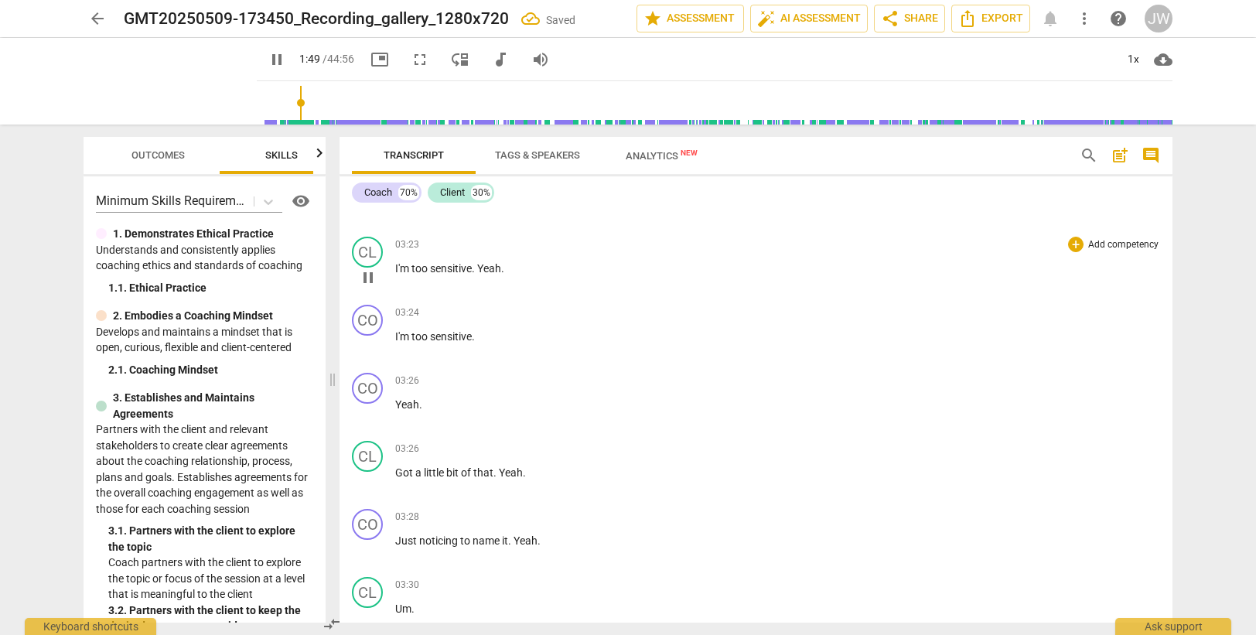
scroll to position [696, 0]
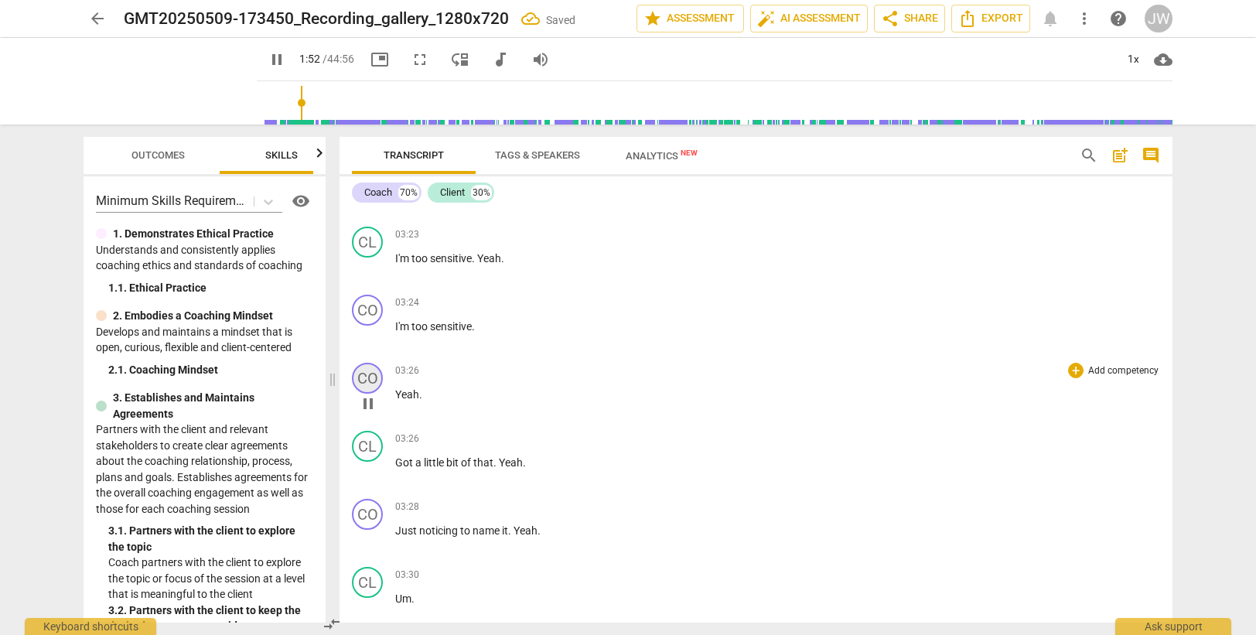
click at [366, 374] on div "CO" at bounding box center [367, 378] width 31 height 31
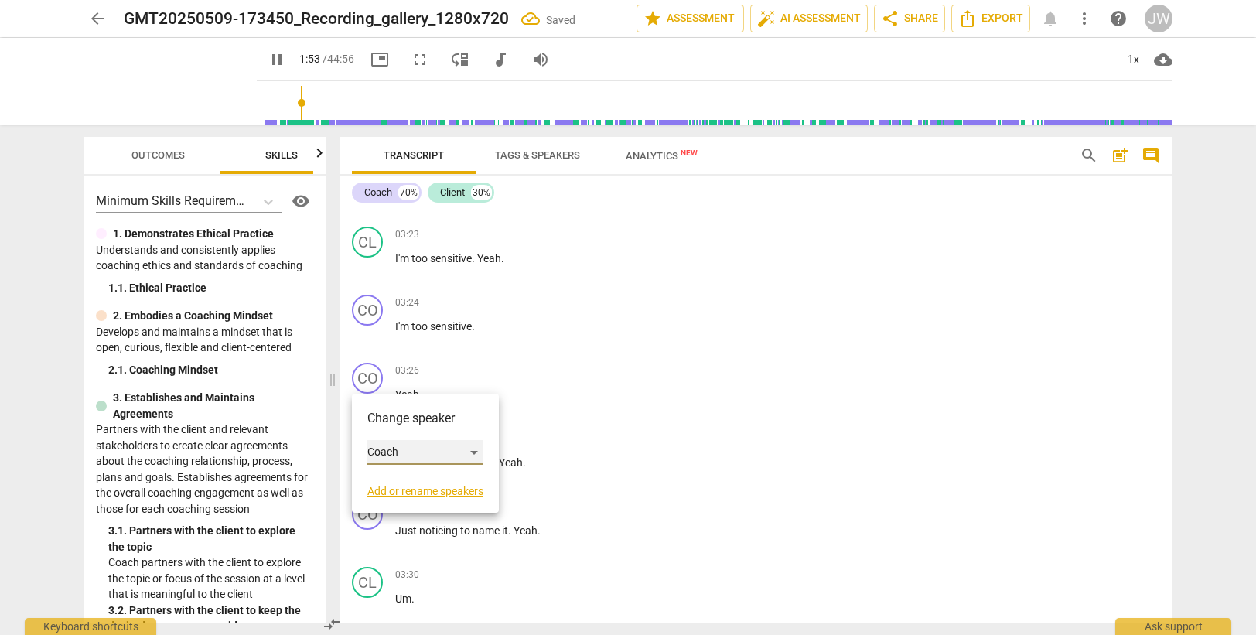
click at [389, 445] on div "Coach" at bounding box center [425, 452] width 116 height 25
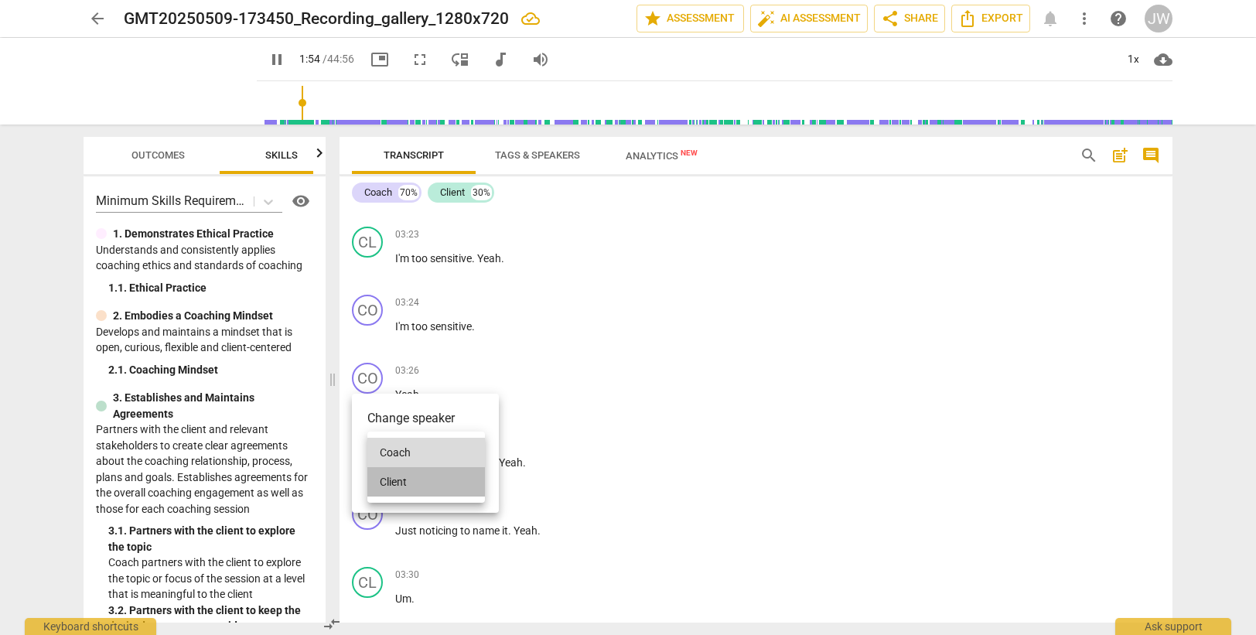
click at [386, 479] on li "Client" at bounding box center [426, 481] width 118 height 29
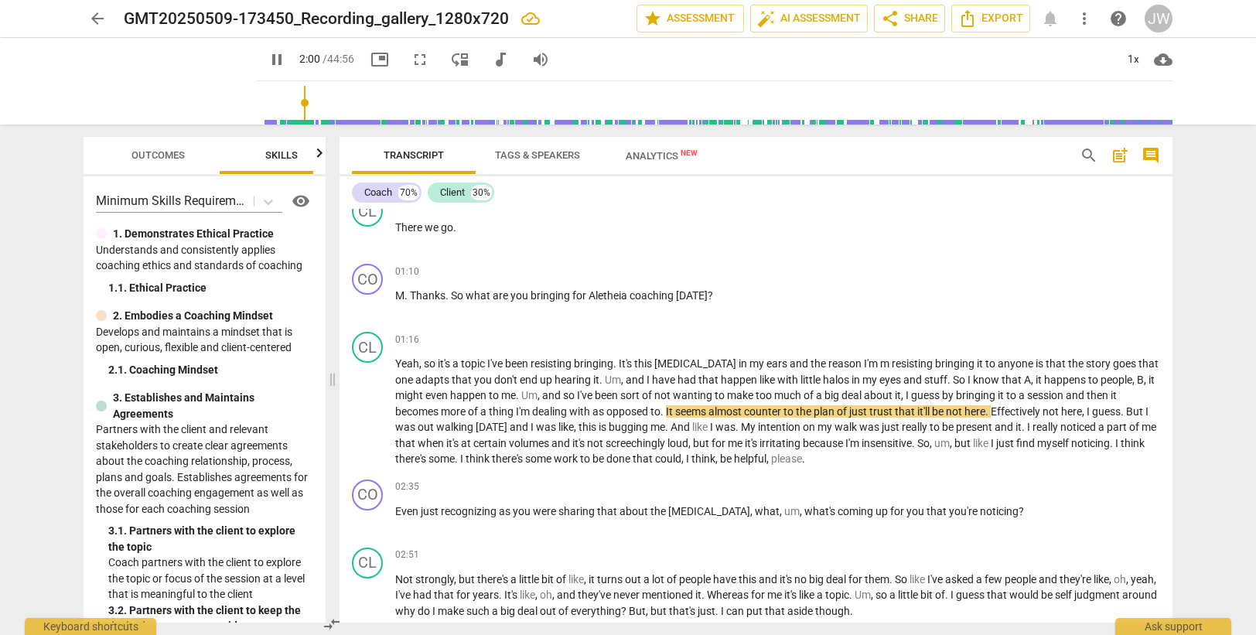
scroll to position [232, 0]
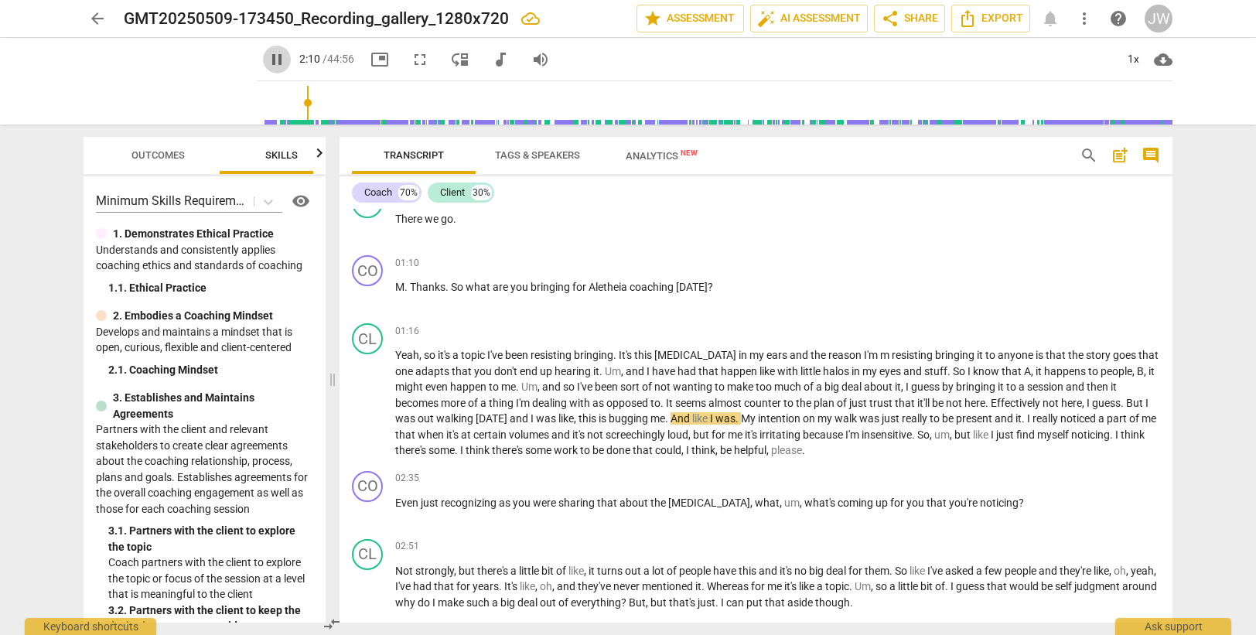
click at [268, 62] on span "pause" at bounding box center [277, 59] width 19 height 19
type input "131"
